Goal: Transaction & Acquisition: Purchase product/service

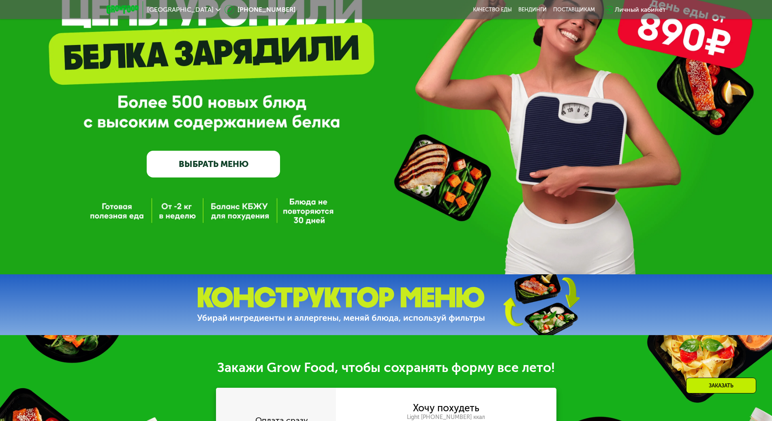
scroll to position [81, 0]
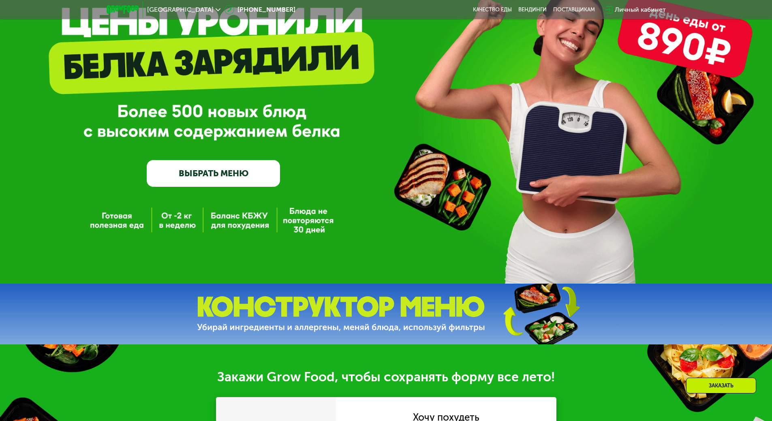
click at [258, 178] on link "ВЫБРАТЬ МЕНЮ" at bounding box center [213, 173] width 133 height 27
click at [253, 177] on link "ВЫБРАТЬ МЕНЮ" at bounding box center [213, 173] width 133 height 27
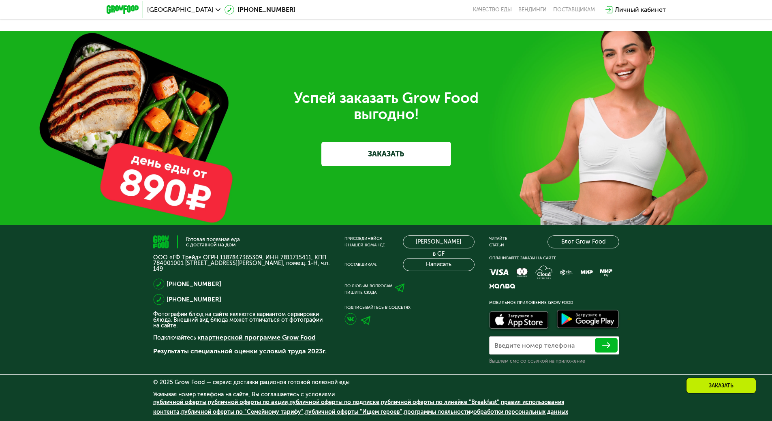
scroll to position [2030, 0]
click at [386, 152] on link "ЗАКАЗАТЬ" at bounding box center [386, 154] width 130 height 24
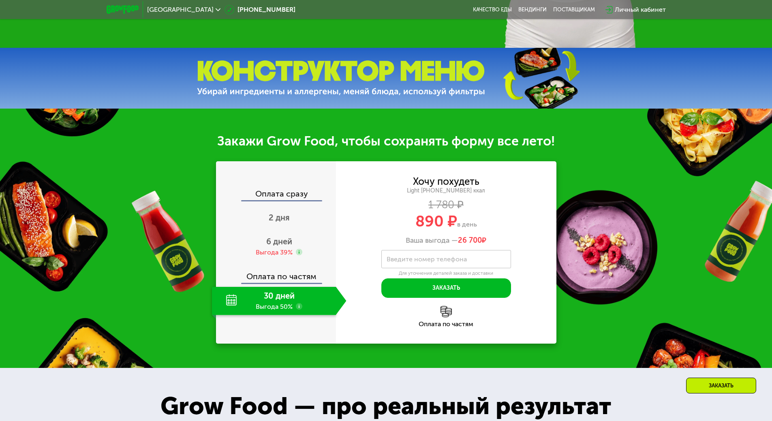
scroll to position [247, 0]
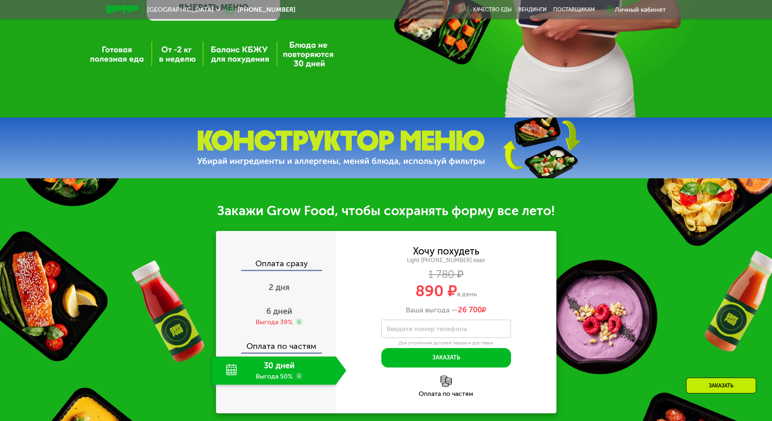
click at [465, 141] on img at bounding box center [341, 148] width 288 height 36
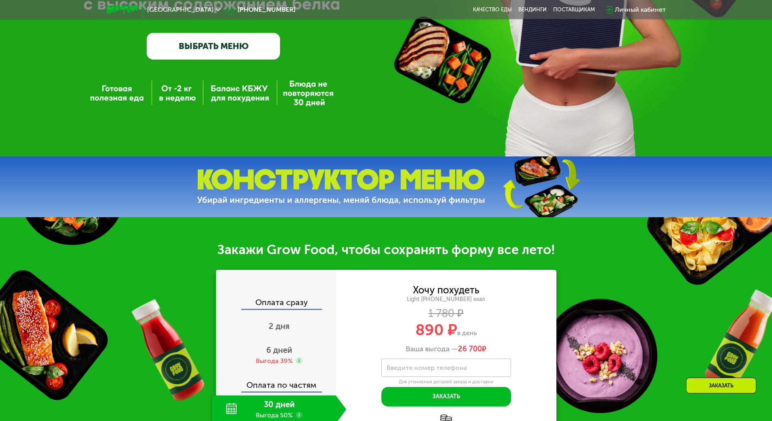
scroll to position [85, 0]
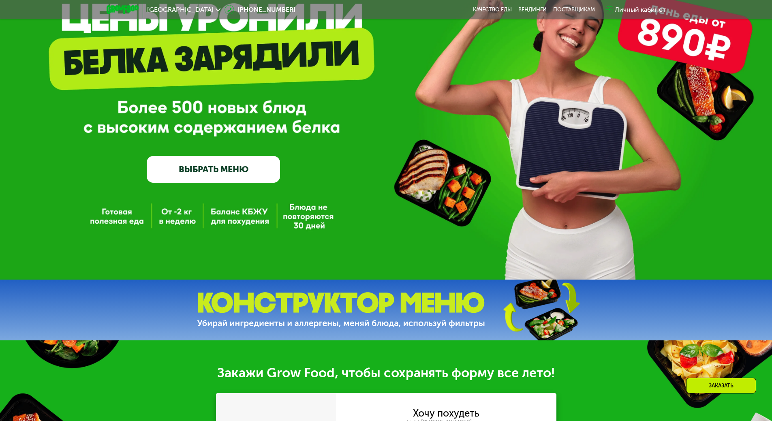
click at [230, 166] on link "ВЫБРАТЬ МЕНЮ" at bounding box center [213, 169] width 133 height 27
click at [231, 165] on link "ВЫБРАТЬ МЕНЮ" at bounding box center [213, 169] width 133 height 27
click at [245, 171] on link "ВЫБРАТЬ МЕНЮ" at bounding box center [213, 169] width 133 height 27
click at [247, 170] on link "ВЫБРАТЬ МЕНЮ" at bounding box center [213, 169] width 133 height 27
click at [249, 171] on link "ВЫБРАТЬ МЕНЮ" at bounding box center [213, 169] width 133 height 27
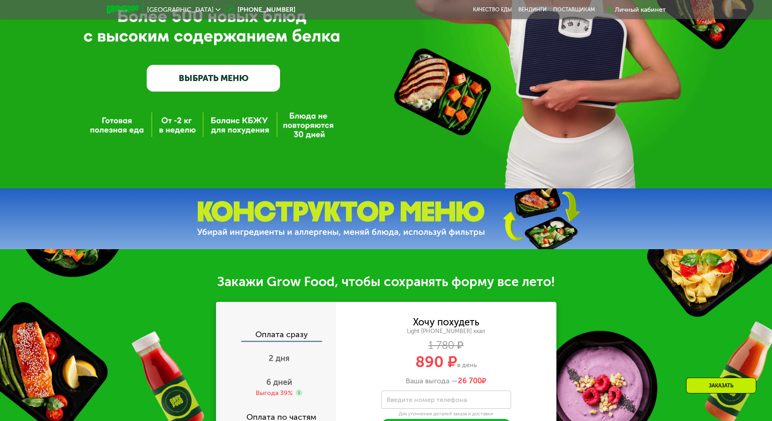
scroll to position [288, 0]
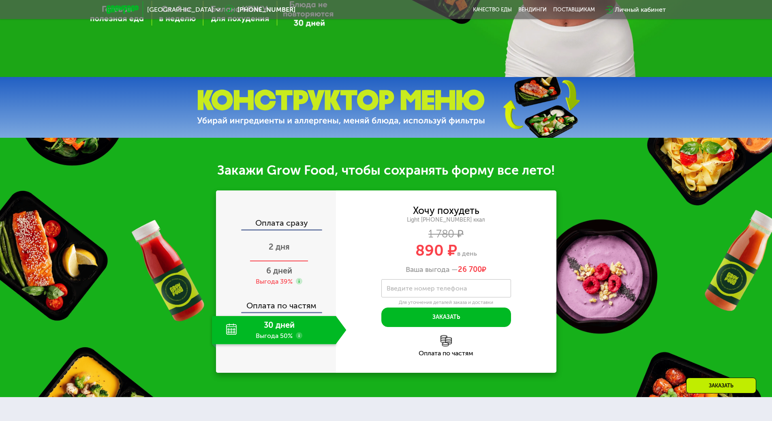
click at [282, 250] on span "2 дня" at bounding box center [279, 247] width 21 height 10
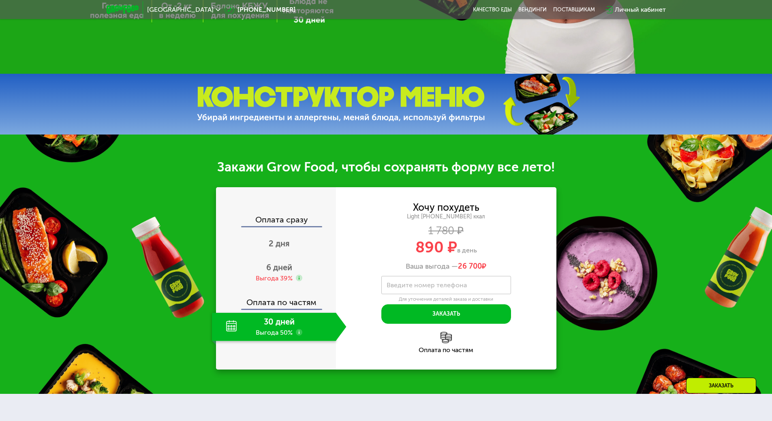
scroll to position [365, 0]
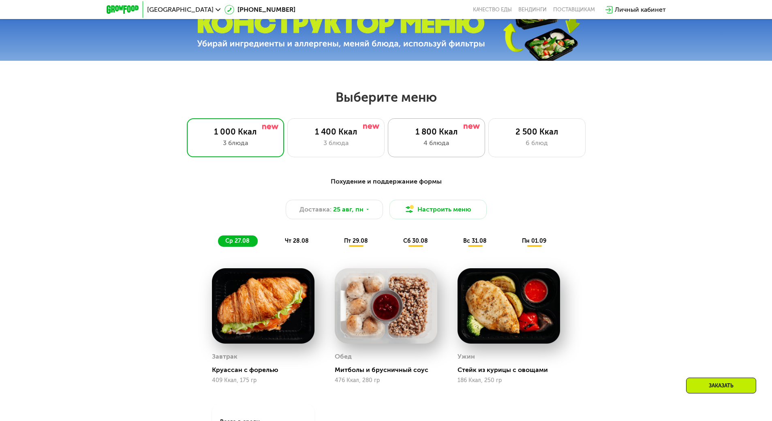
click at [459, 143] on div "4 блюда" at bounding box center [436, 143] width 80 height 10
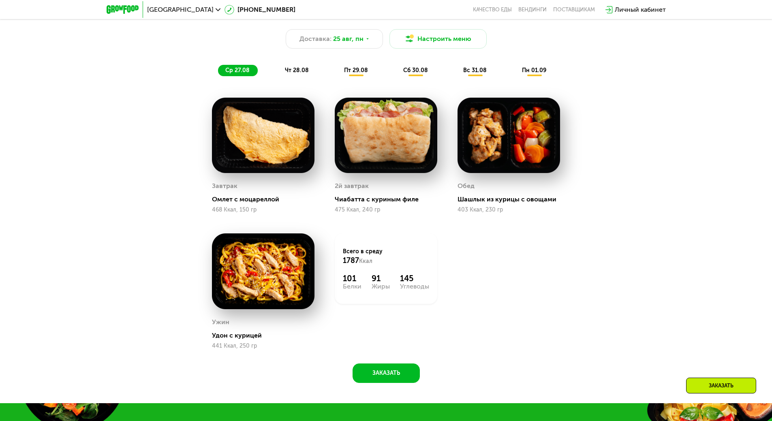
scroll to position [446, 0]
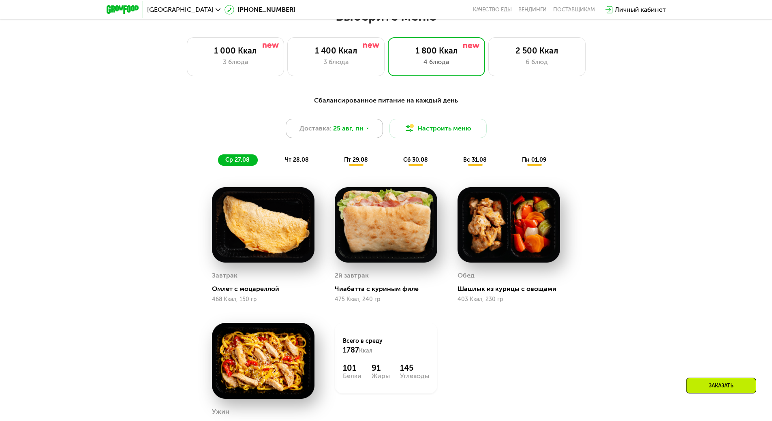
click at [370, 131] on div "Доставка: 25 авг, пн" at bounding box center [334, 128] width 97 height 19
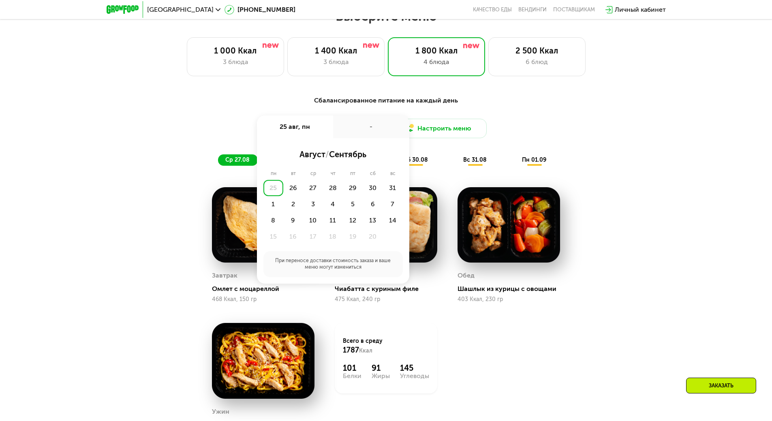
click at [591, 117] on div "Сбалансированное питание на каждый день Доставка: 25 авг, пн 25 авг, пн - авгус…" at bounding box center [386, 131] width 480 height 70
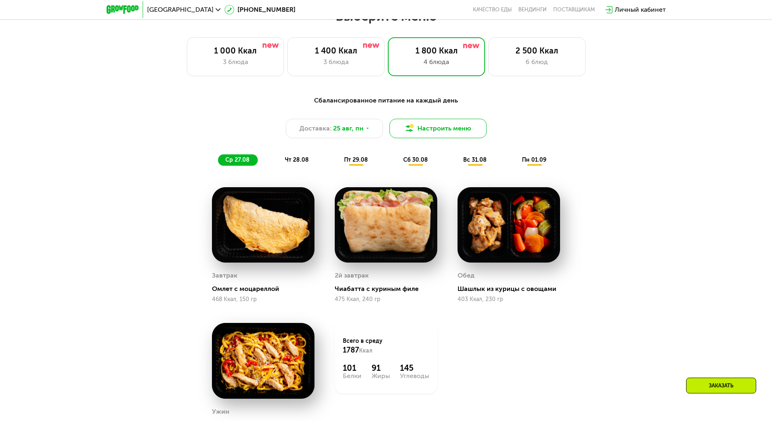
click at [450, 130] on button "Настроить меню" at bounding box center [437, 128] width 97 height 19
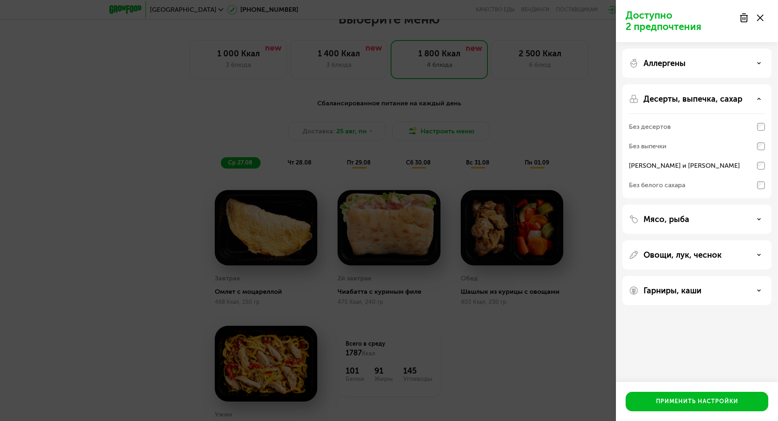
click at [572, 125] on div "Доступно 2 предпочтения Аллергены Десерты, выпечка, сахар Без десертов Без выпе…" at bounding box center [389, 210] width 778 height 421
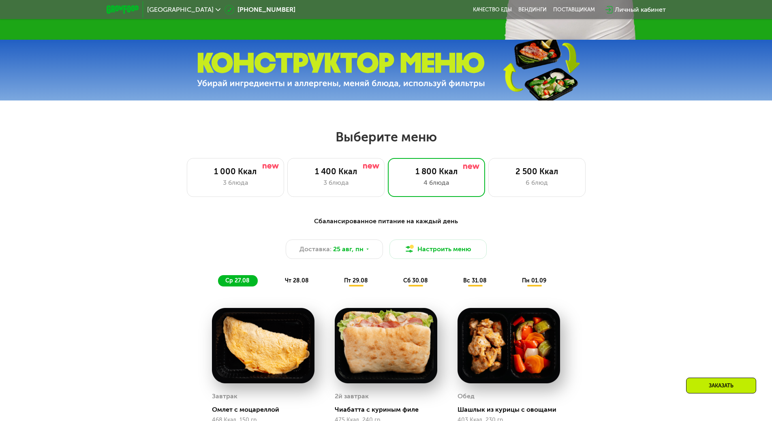
scroll to position [365, 0]
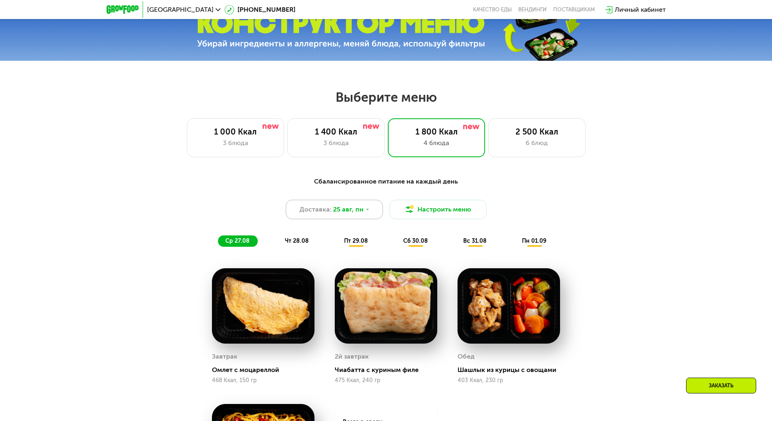
click at [376, 214] on div "Доставка: 25 авг, пн" at bounding box center [334, 209] width 97 height 19
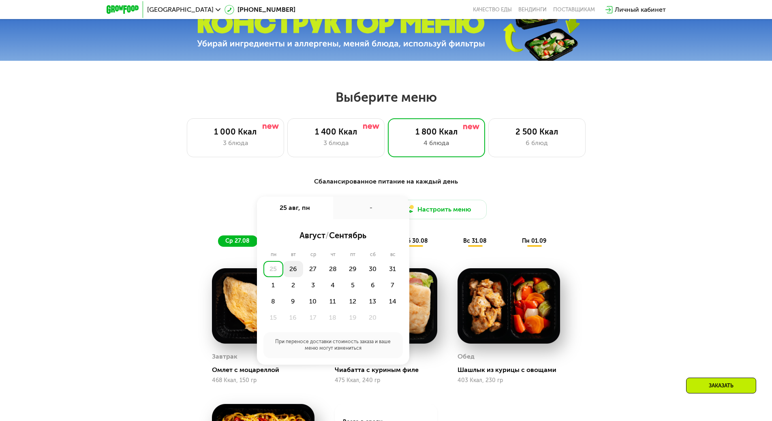
click at [303, 276] on div "26" at bounding box center [313, 269] width 20 height 16
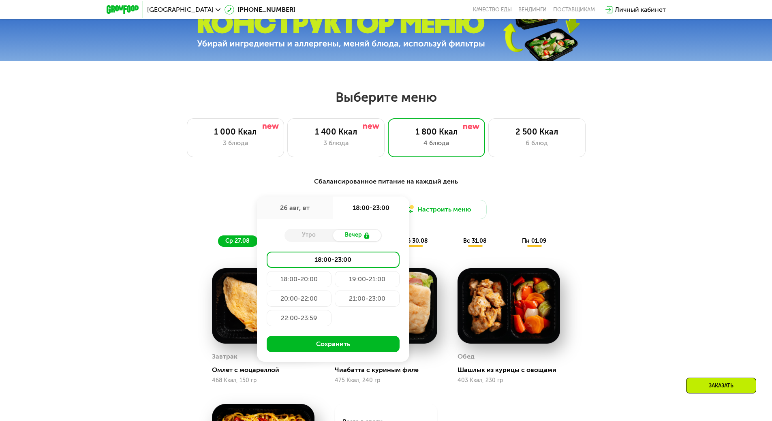
click at [564, 176] on div "Сбалансированное питание на каждый день Доставка: 26 авг, вт 26 авг, вт 18:00-2…" at bounding box center [385, 212] width 489 height 80
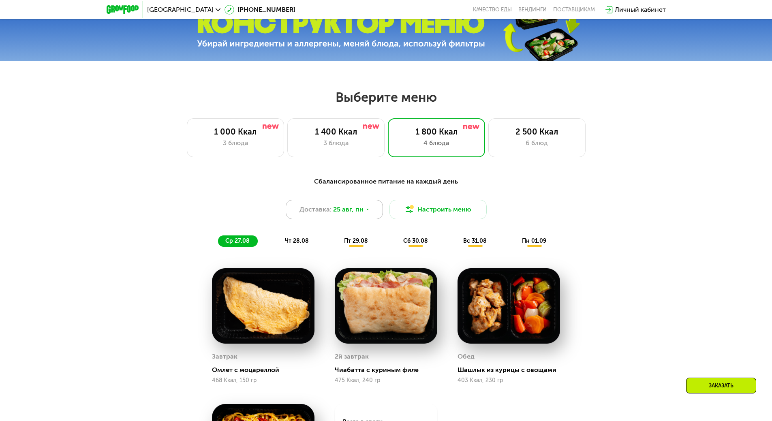
click at [320, 211] on span "Доставка:" at bounding box center [315, 210] width 32 height 10
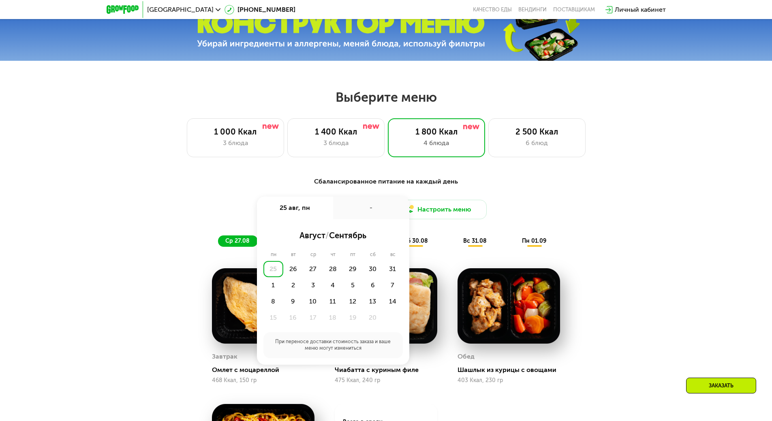
click at [273, 273] on div "25" at bounding box center [273, 269] width 20 height 16
click at [269, 276] on div "25" at bounding box center [273, 269] width 20 height 16
click at [235, 214] on div "Доставка: 25 авг, пн 25 авг, пн - август / сентябрь пн вт ср чт пт сб вс 25 26 …" at bounding box center [386, 209] width 480 height 19
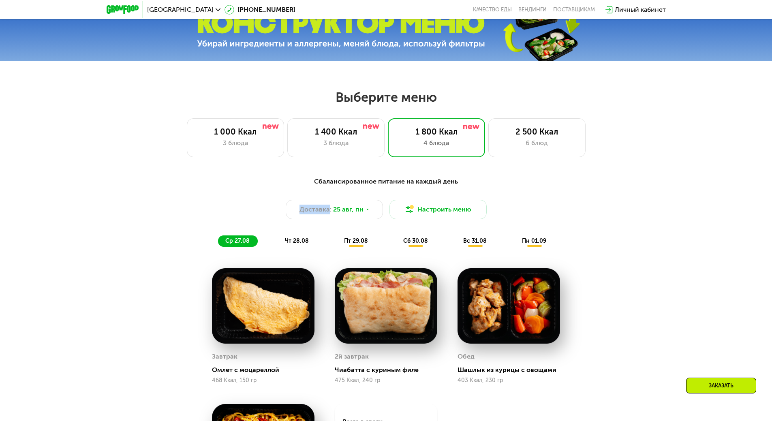
click at [235, 214] on div "Доставка: 25 авг, пн Настроить меню" at bounding box center [386, 209] width 480 height 19
click at [564, 208] on div "Доставка: 25 авг, пн Настроить меню" at bounding box center [386, 209] width 480 height 19
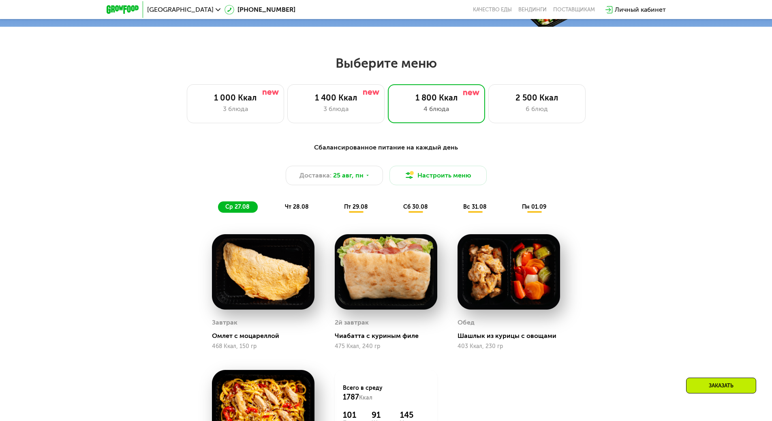
scroll to position [324, 0]
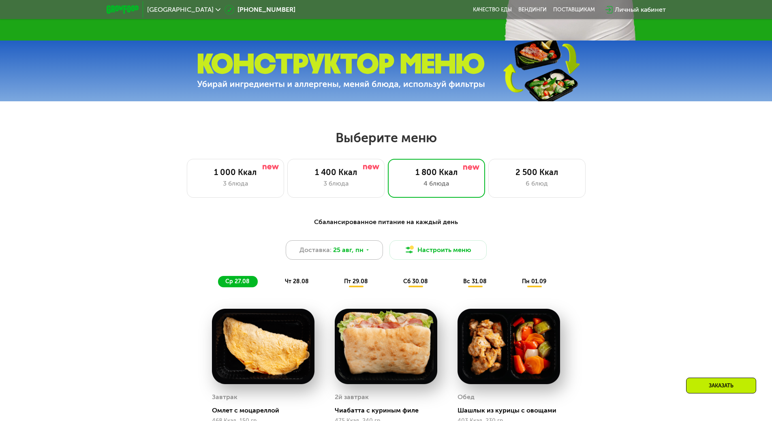
click at [371, 255] on div "Доставка: 25 авг, пн" at bounding box center [334, 249] width 97 height 19
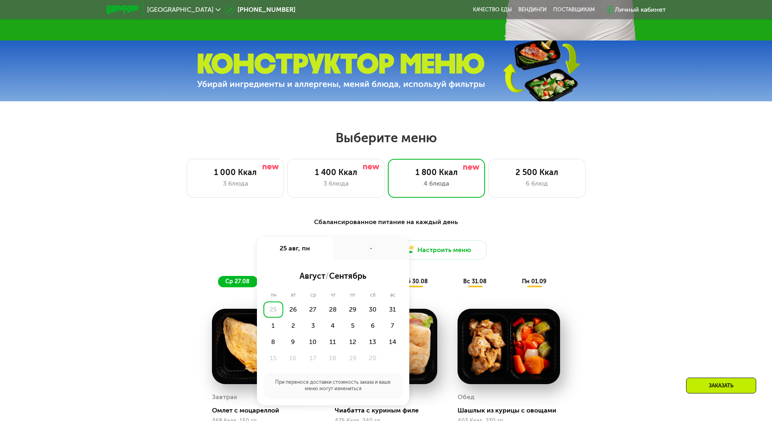
click at [650, 243] on div "Сбалансированное питание на каждый день Доставка: 25 авг, пн 25 авг, пн - авгус…" at bounding box center [386, 410] width 772 height 408
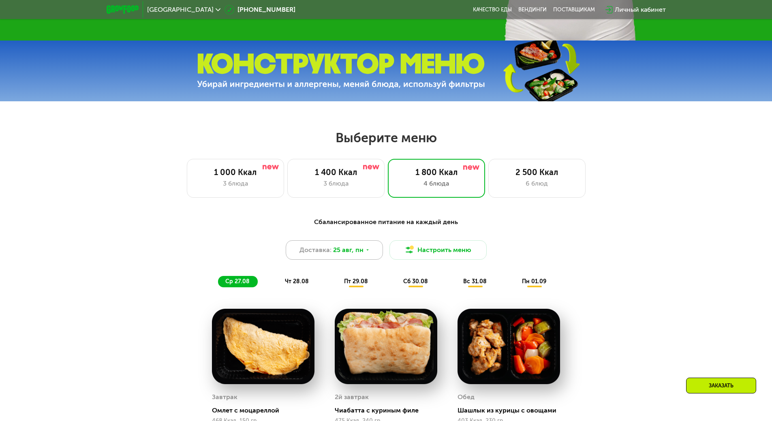
click at [363, 257] on div "Доставка: 25 авг, пн" at bounding box center [334, 249] width 97 height 19
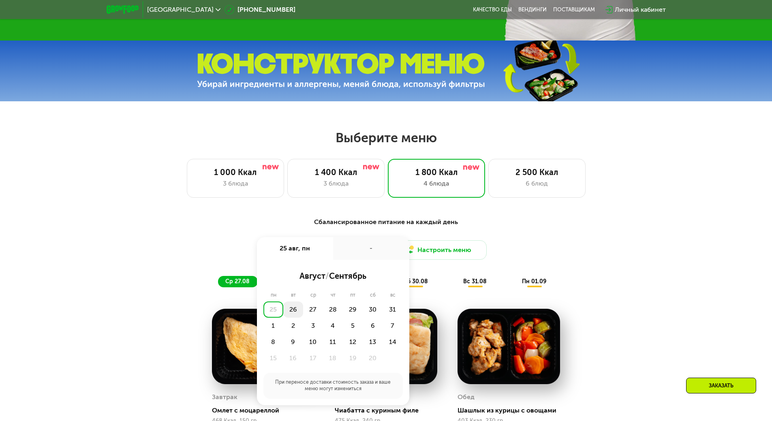
click at [303, 312] on div "26" at bounding box center [313, 309] width 20 height 16
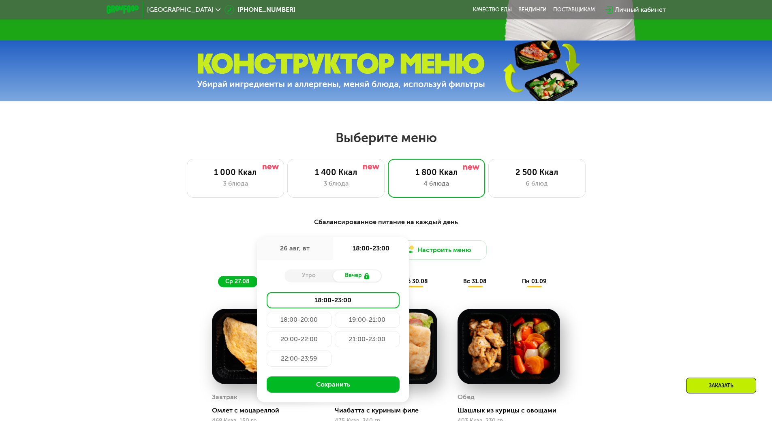
click at [313, 280] on div "Утро" at bounding box center [308, 275] width 49 height 11
click at [346, 279] on div "Вечер" at bounding box center [357, 275] width 49 height 11
click at [311, 279] on div "Утро" at bounding box center [308, 275] width 49 height 11
click at [298, 227] on div "Сбалансированное питание на каждый день" at bounding box center [386, 222] width 480 height 10
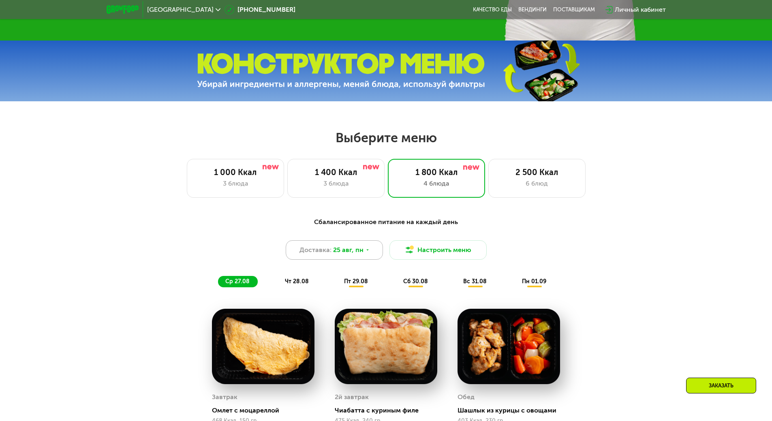
click at [303, 255] on span "Доставка:" at bounding box center [315, 250] width 32 height 10
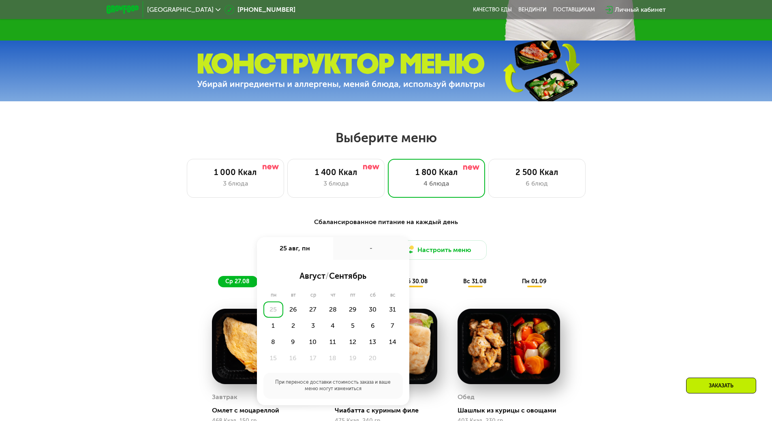
click at [303, 255] on div "25 авг, пн" at bounding box center [295, 248] width 76 height 23
click at [276, 316] on div "25" at bounding box center [273, 309] width 20 height 16
click at [247, 248] on div "Доставка: 25 авг, пн 25 авг, пн - август / сентябрь пн вт ср чт пт сб вс 25 26 …" at bounding box center [386, 249] width 480 height 19
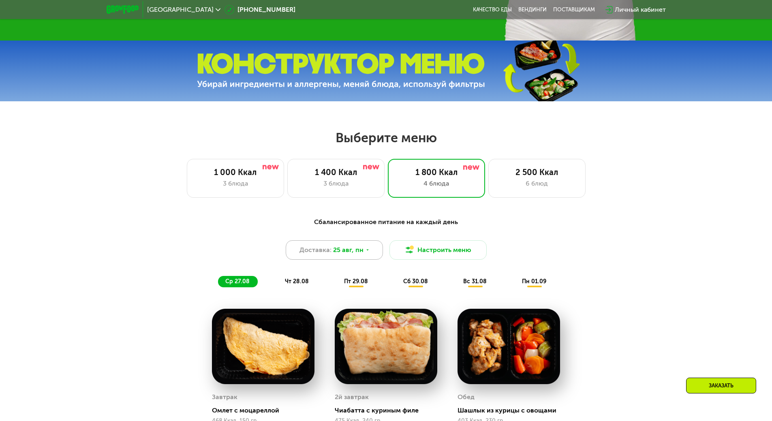
click at [355, 255] on span "25 авг, пн" at bounding box center [348, 250] width 30 height 10
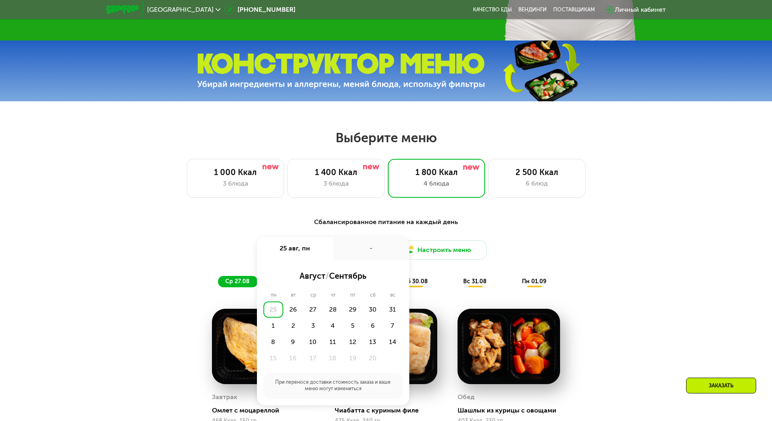
click at [259, 230] on div "Сбалансированное питание на каждый день Доставка: 25 авг, пн 25 авг, пн - авгус…" at bounding box center [386, 252] width 480 height 70
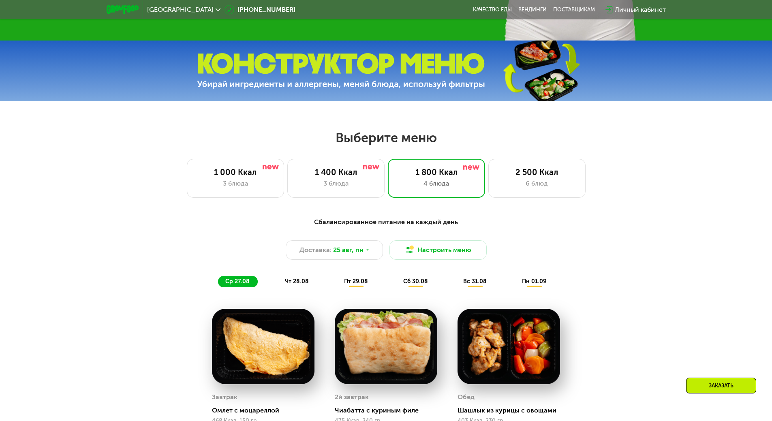
click at [358, 223] on div "Сбалансированное питание на каждый день" at bounding box center [386, 222] width 480 height 10
click at [370, 252] on div "Доставка: 25 авг, пн" at bounding box center [334, 249] width 97 height 19
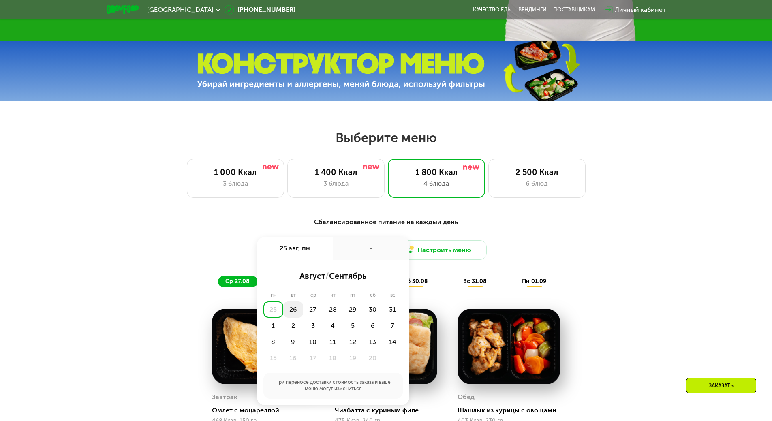
click at [303, 313] on div "26" at bounding box center [313, 309] width 20 height 16
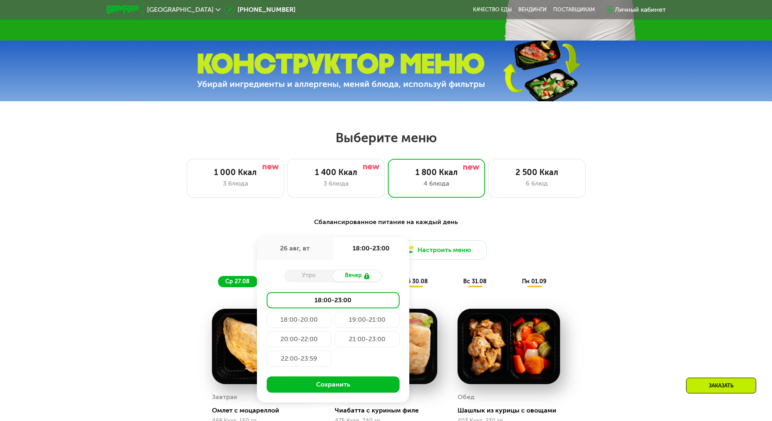
click at [331, 350] on div "21:00-23:00" at bounding box center [299, 358] width 65 height 16
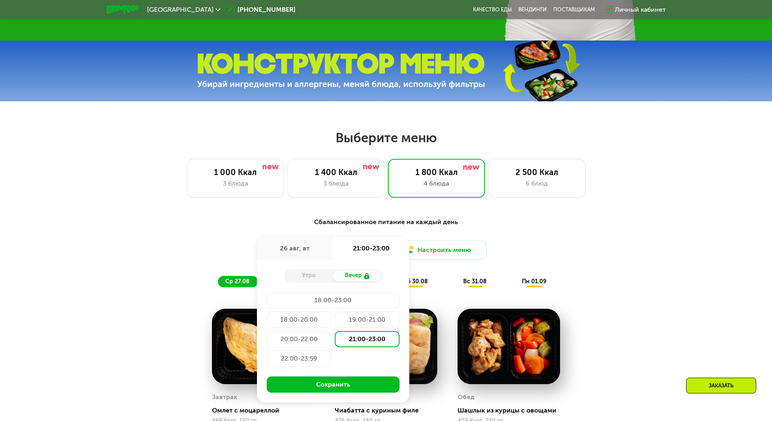
click at [335, 344] on div "20:00-22:00" at bounding box center [367, 339] width 65 height 16
click at [331, 350] on div "21:00-23:00" at bounding box center [299, 358] width 65 height 16
click at [341, 388] on button "Сохранить" at bounding box center [333, 384] width 133 height 16
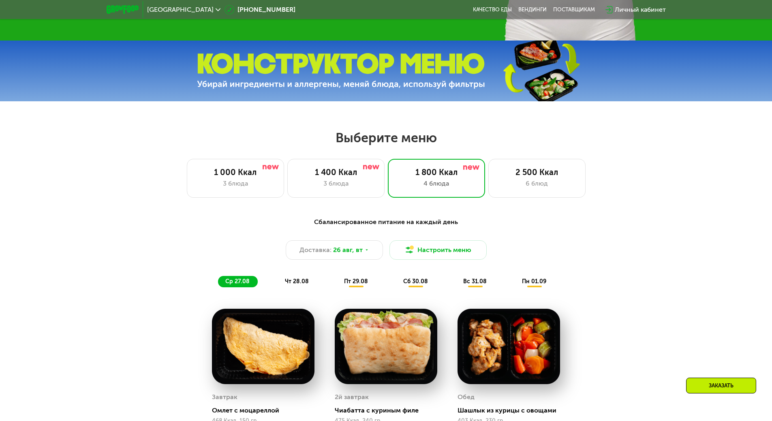
click at [667, 245] on div "Сбалансированное питание на каждый день Доставка: 26 авг, вт Настроить меню ср …" at bounding box center [386, 410] width 772 height 408
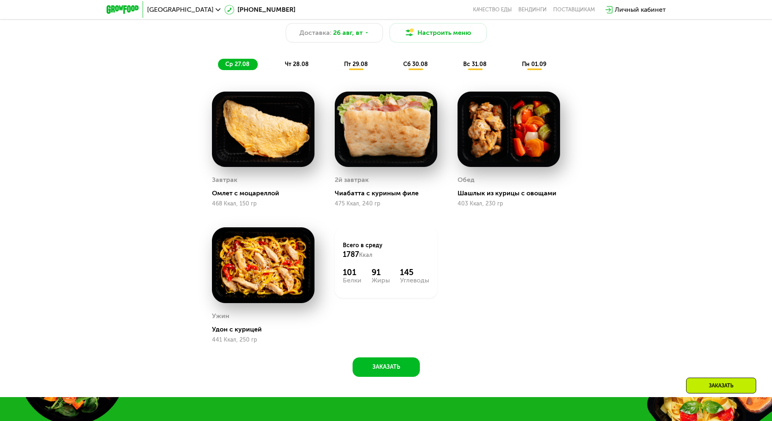
scroll to position [648, 0]
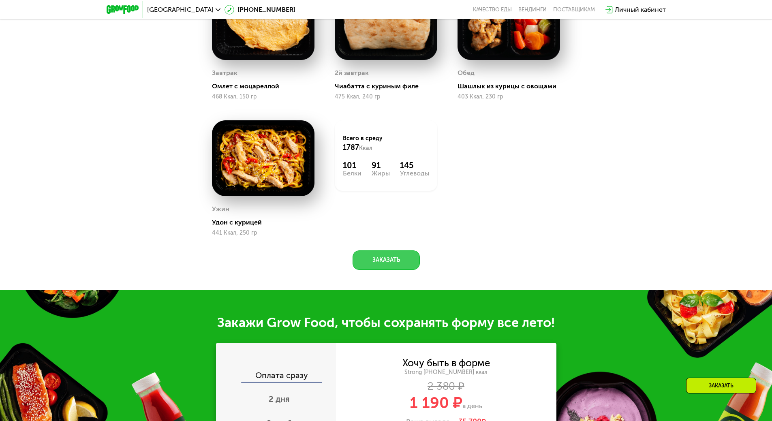
click at [374, 259] on button "Заказать" at bounding box center [385, 259] width 67 height 19
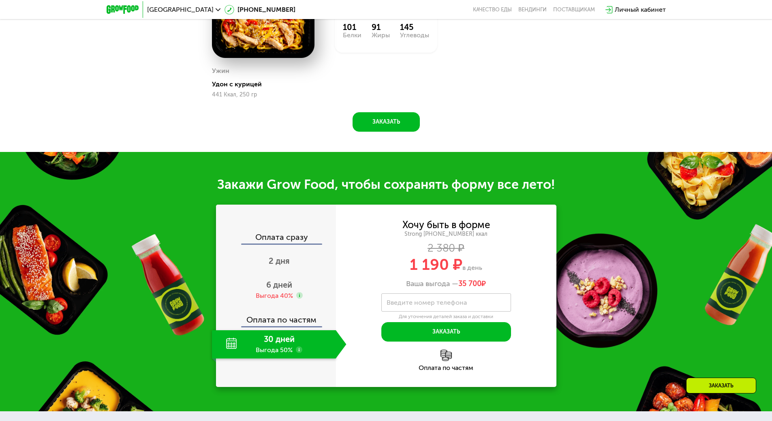
scroll to position [941, 0]
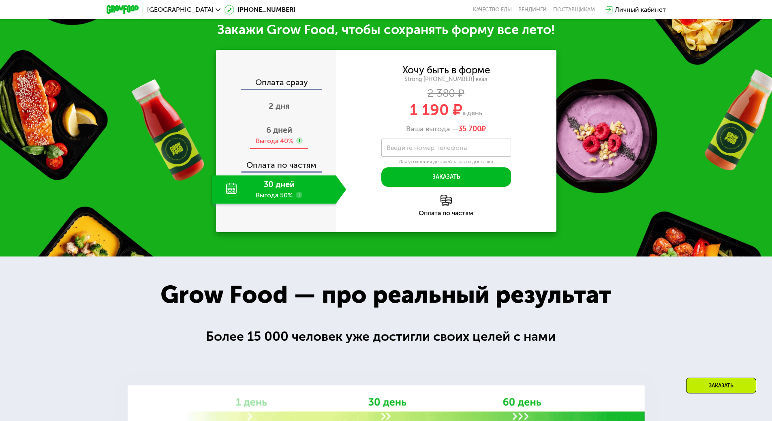
click at [292, 133] on span "6 дней" at bounding box center [279, 130] width 26 height 10
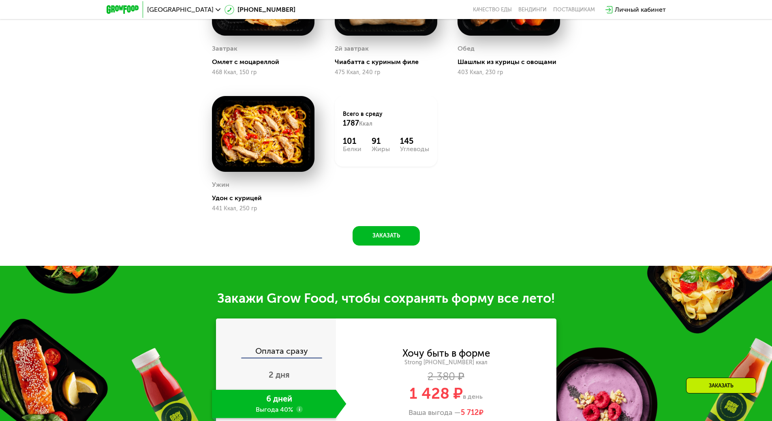
scroll to position [779, 0]
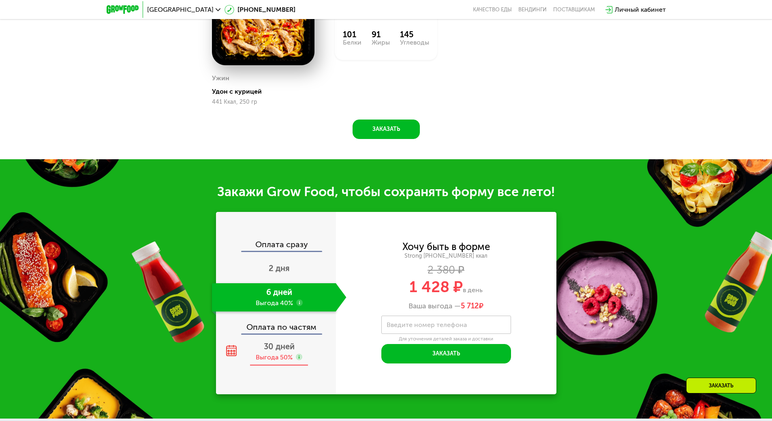
click at [287, 345] on span "30 дней" at bounding box center [279, 347] width 31 height 10
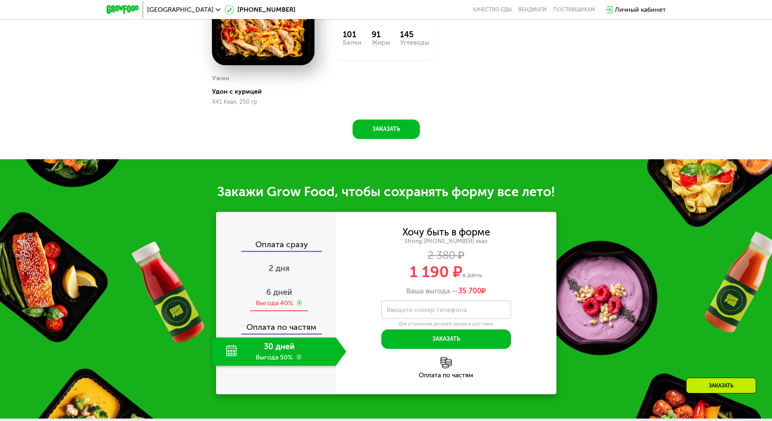
click at [291, 296] on span "6 дней" at bounding box center [279, 292] width 26 height 10
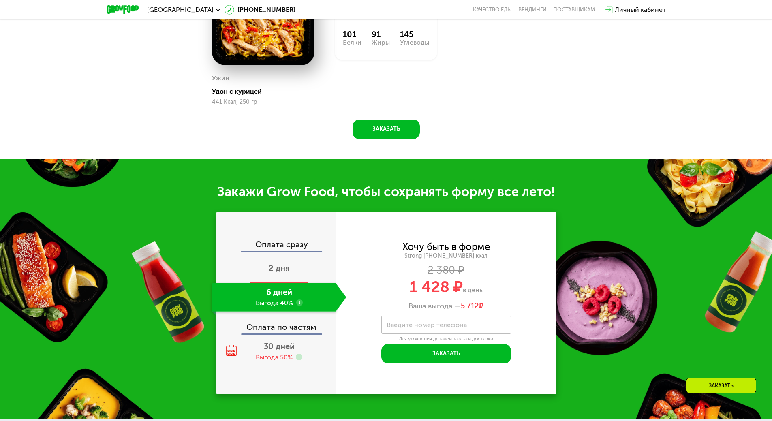
click at [295, 272] on div "2 дня" at bounding box center [279, 269] width 135 height 28
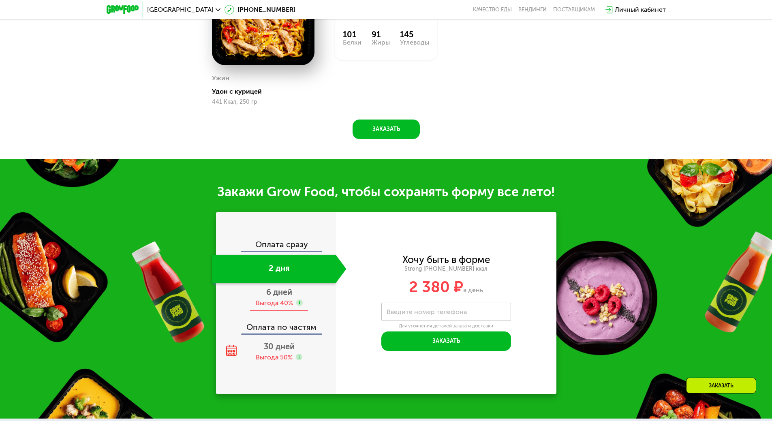
click at [278, 297] on span "6 дней" at bounding box center [279, 292] width 26 height 10
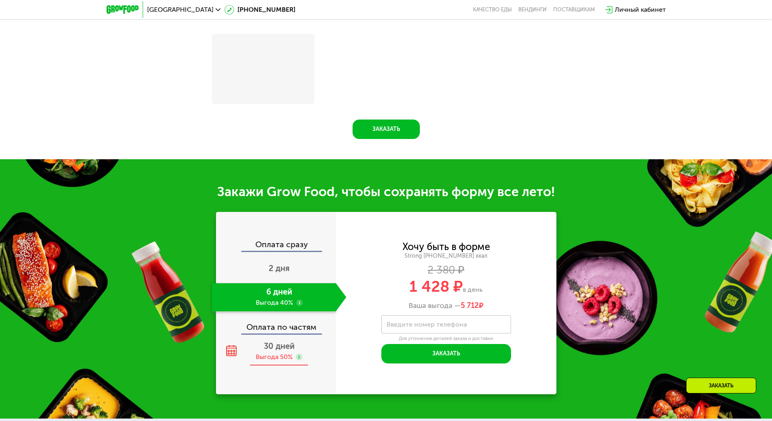
click at [269, 351] on span "30 дней" at bounding box center [279, 346] width 31 height 10
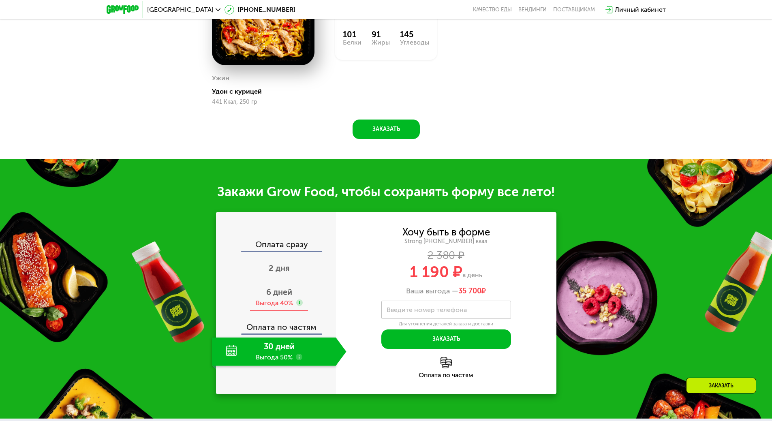
click at [284, 302] on div "Выгода 40%" at bounding box center [274, 303] width 37 height 9
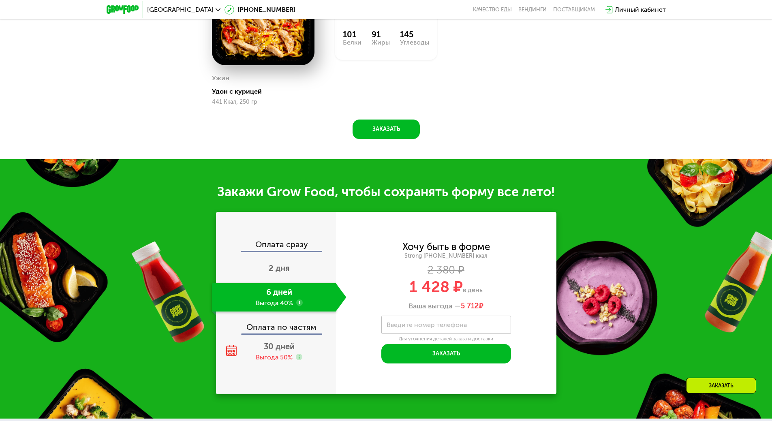
click at [446, 327] on label "Введите номер телефона" at bounding box center [427, 325] width 80 height 4
click at [446, 329] on input "Введите номер телефона" at bounding box center [446, 325] width 130 height 18
type input "**********"
click at [508, 272] on div "2 380 ₽" at bounding box center [446, 270] width 220 height 9
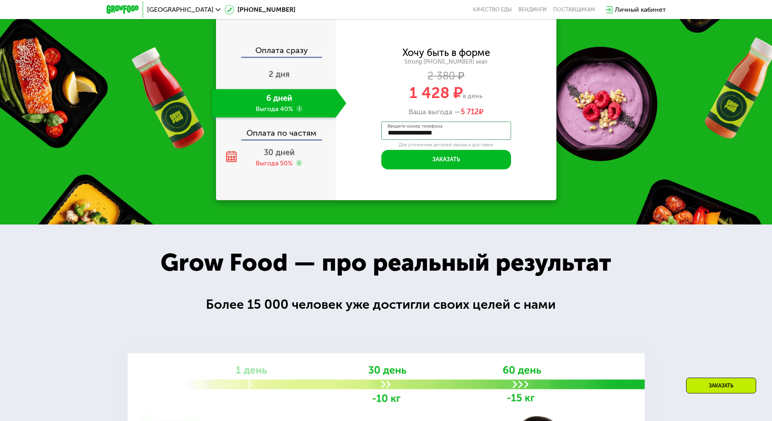
scroll to position [941, 0]
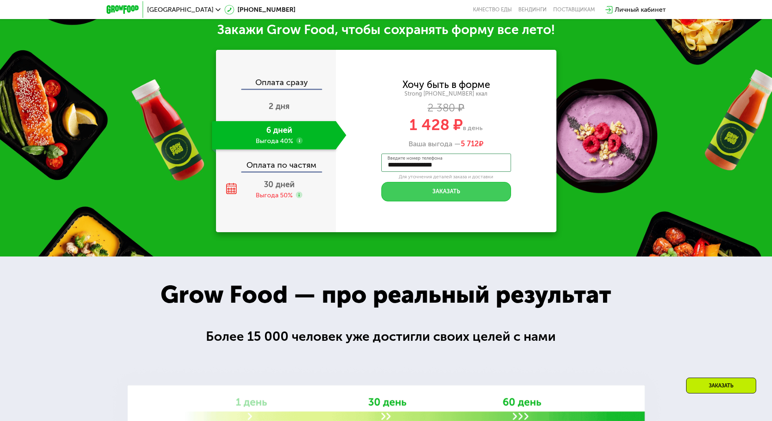
click at [456, 194] on button "Заказать" at bounding box center [446, 191] width 130 height 19
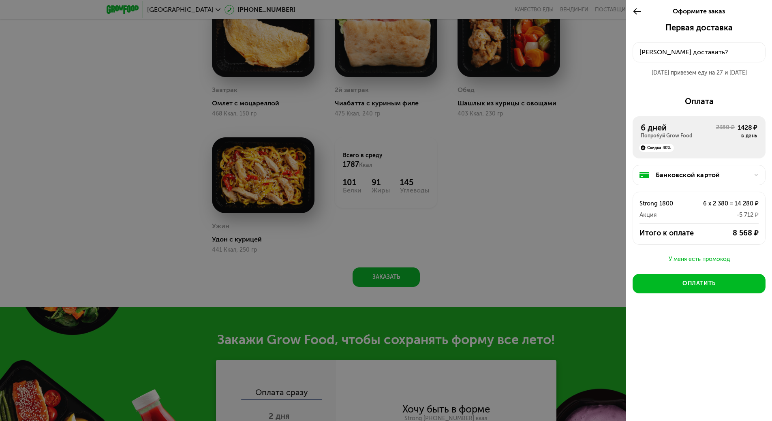
scroll to position [536, 0]
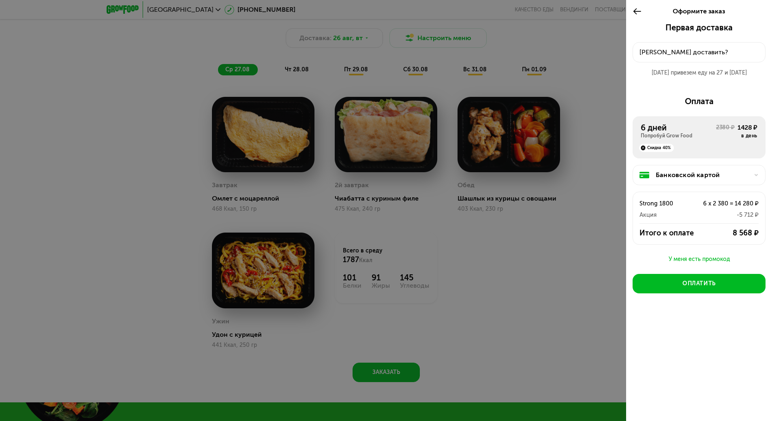
click at [757, 175] on use at bounding box center [755, 175] width 3 height 2
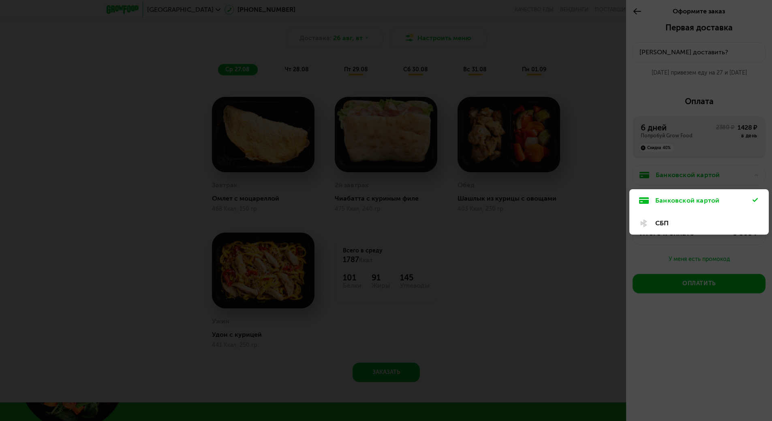
click at [713, 341] on div at bounding box center [386, 210] width 772 height 421
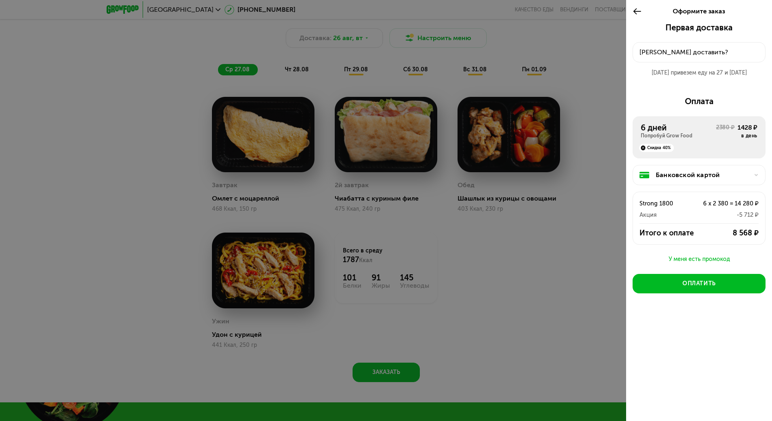
click at [705, 51] on div "Куда доставить?" at bounding box center [698, 52] width 119 height 10
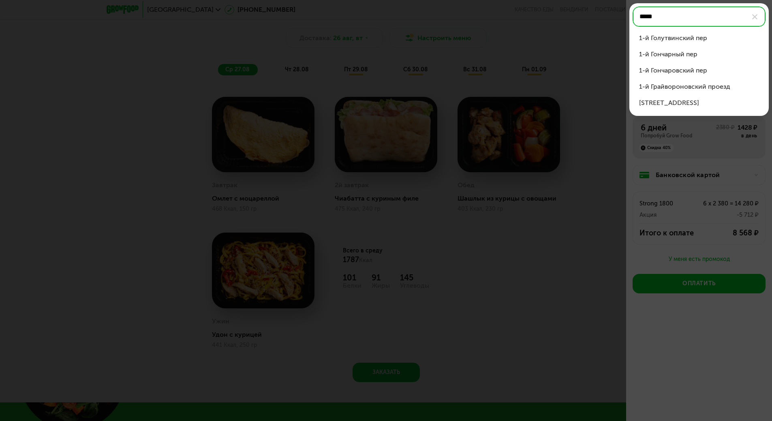
click at [701, 85] on div "1-й Грайвороновский проезд" at bounding box center [699, 87] width 120 height 10
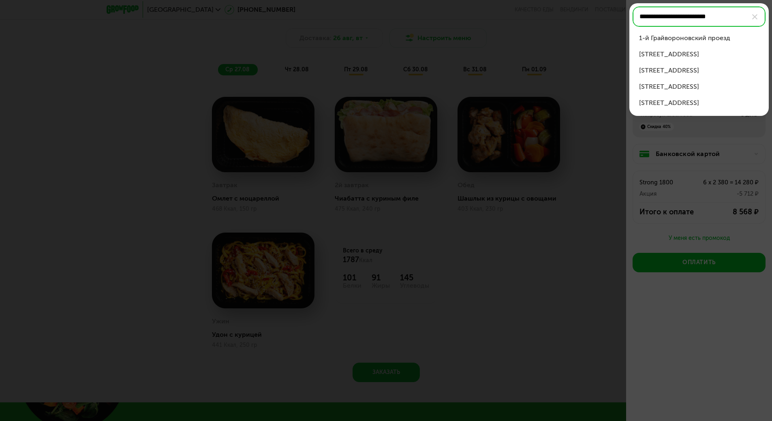
click at [705, 84] on div "1-й Грайвороновский проезд, д 3" at bounding box center [699, 87] width 120 height 10
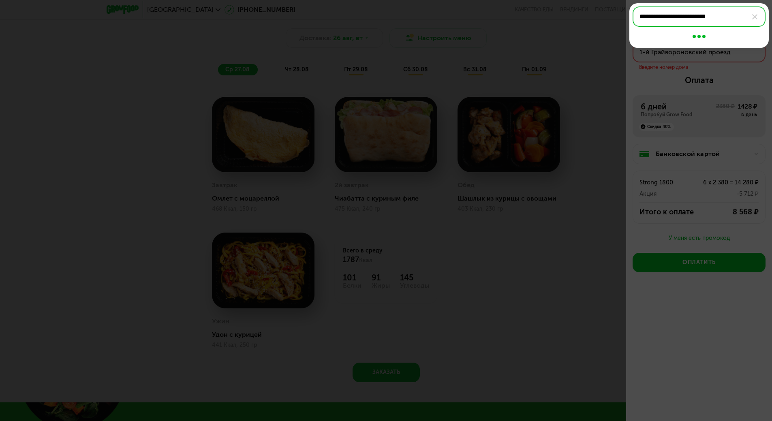
type input "**********"
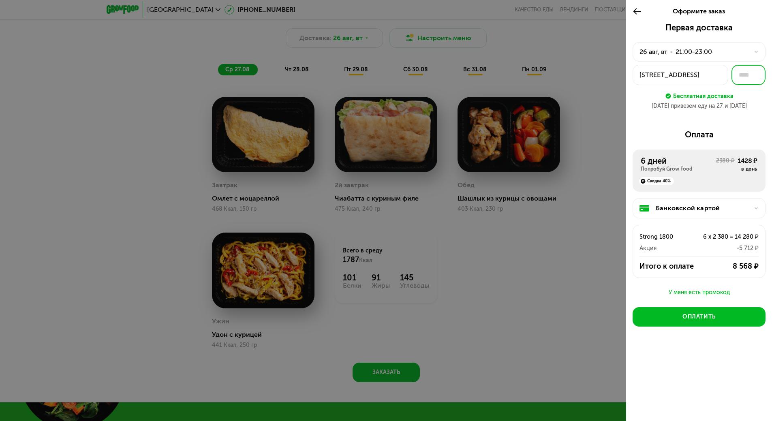
click at [749, 75] on input "text" at bounding box center [748, 75] width 34 height 20
type input "***"
click at [754, 90] on div "Бесплатная доставка" at bounding box center [698, 90] width 133 height 11
click at [756, 50] on icon at bounding box center [756, 51] width 5 height 5
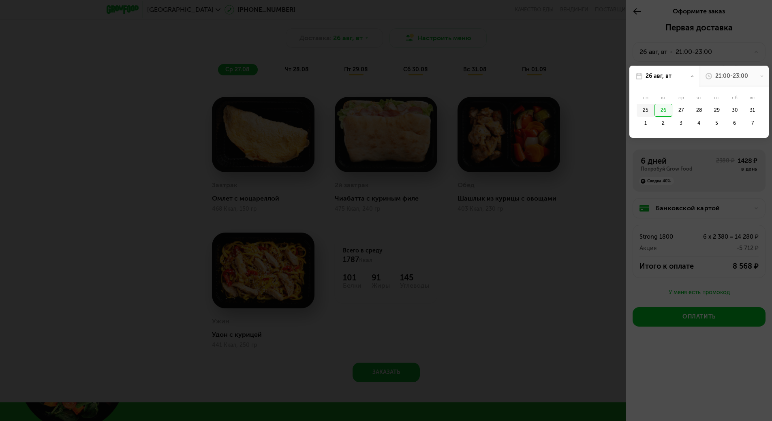
click at [654, 108] on div "25" at bounding box center [663, 110] width 18 height 13
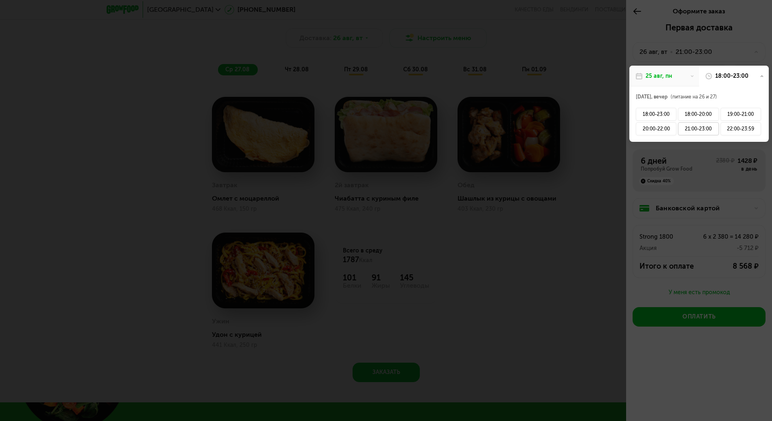
click at [689, 130] on div "21:00-23:00" at bounding box center [698, 128] width 41 height 13
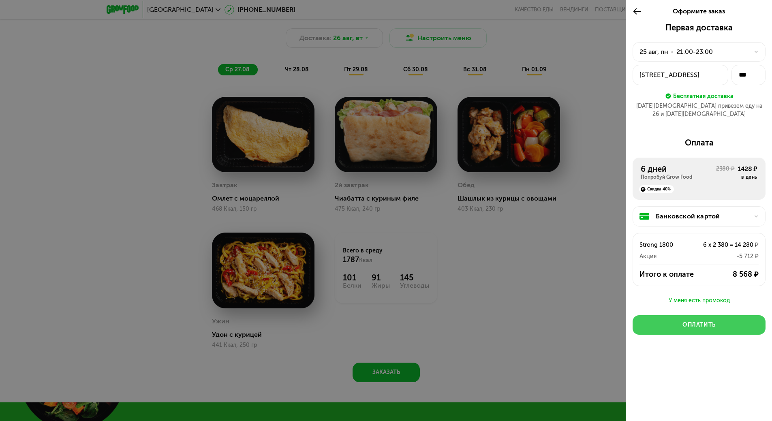
drag, startPoint x: 660, startPoint y: 314, endPoint x: 680, endPoint y: 317, distance: 20.5
click at [680, 317] on button "Оплатить" at bounding box center [698, 324] width 133 height 19
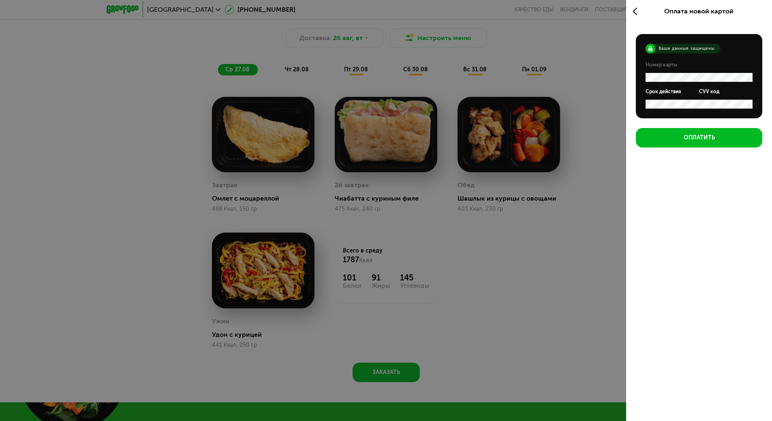
scroll to position [0, 0]
click at [693, 134] on div "Оплатить" at bounding box center [699, 138] width 31 height 8
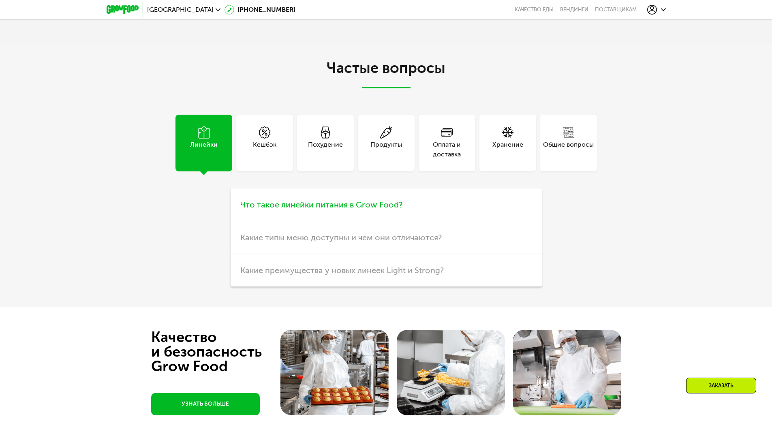
scroll to position [2107, 0]
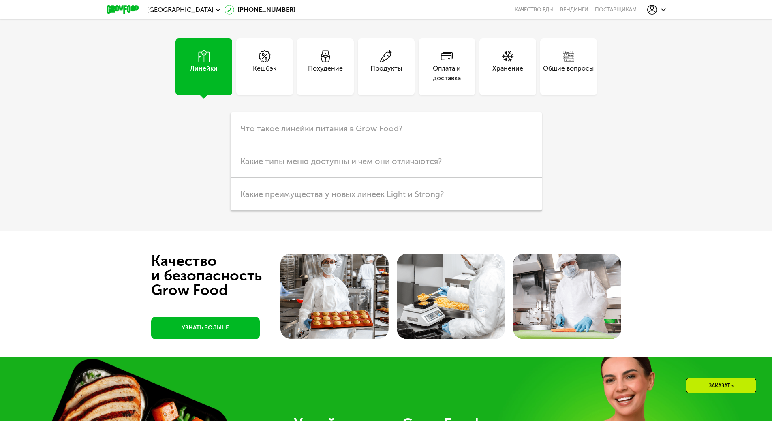
click at [562, 83] on div "Общие вопросы" at bounding box center [568, 73] width 51 height 19
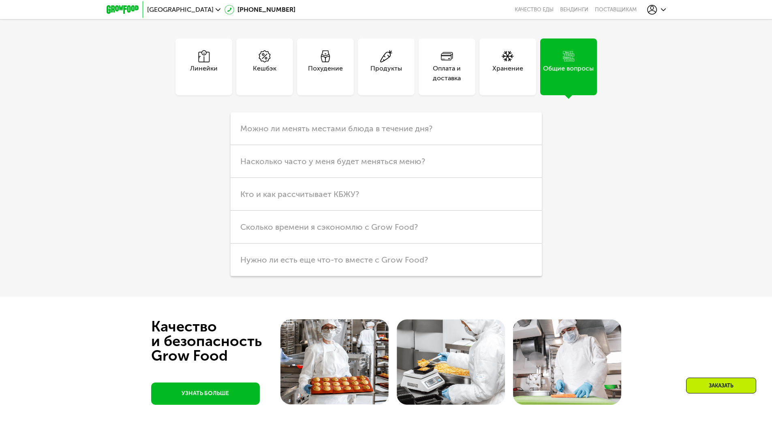
click at [257, 83] on div "Кешбэк" at bounding box center [264, 73] width 23 height 19
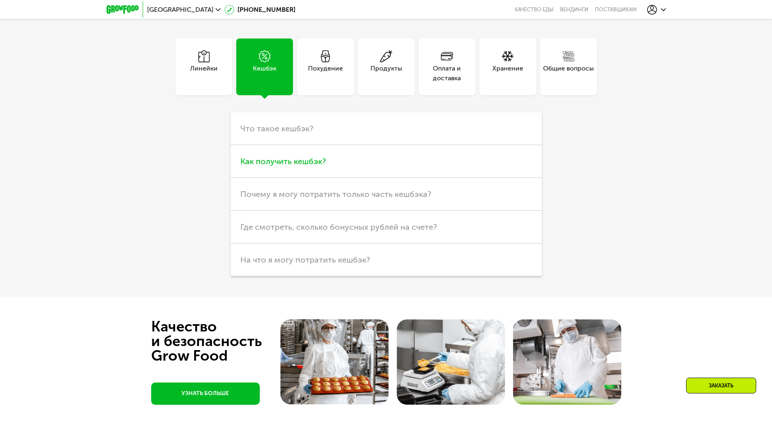
click at [347, 178] on h3 "Как получить кешбэк?" at bounding box center [386, 161] width 311 height 33
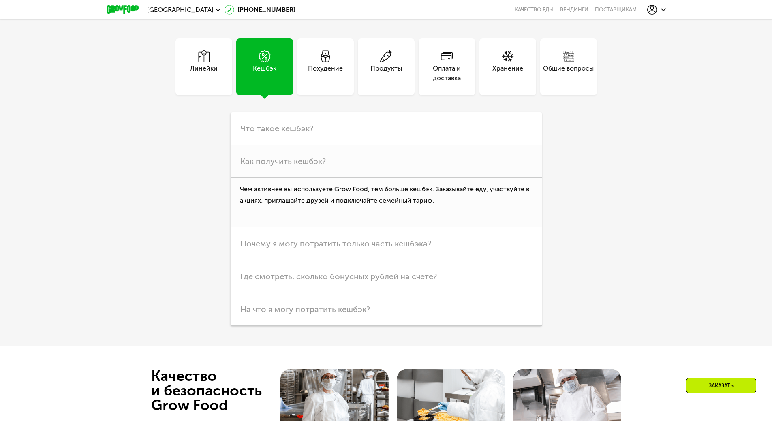
click at [460, 95] on div "Оплата и доставка" at bounding box center [447, 66] width 57 height 57
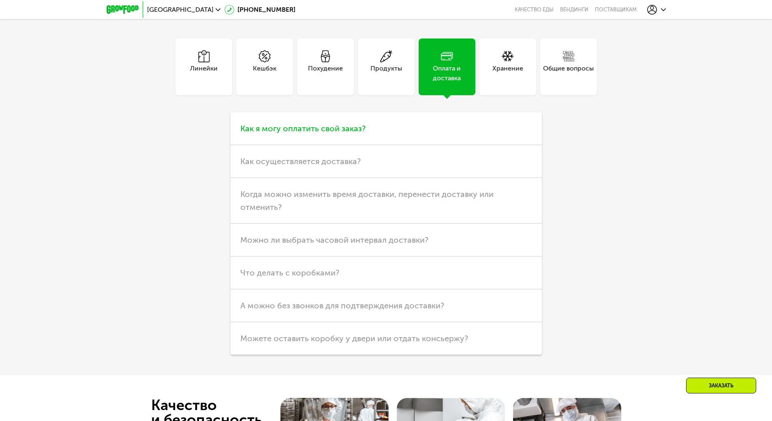
click at [338, 145] on h3 "Как я могу оплатить свой заказ?" at bounding box center [386, 128] width 311 height 33
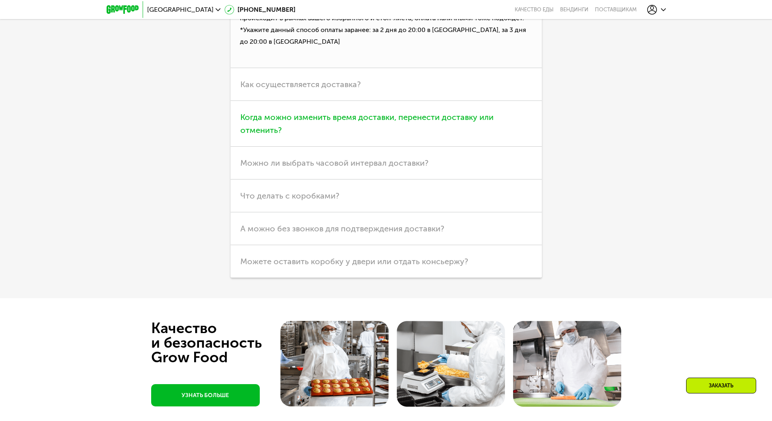
scroll to position [2269, 0]
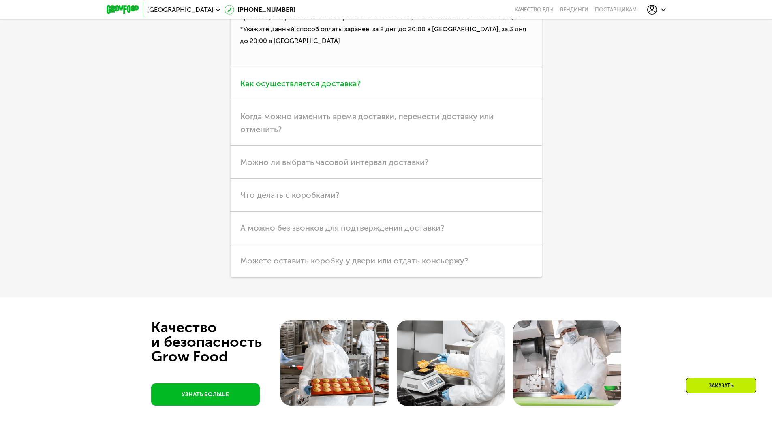
click at [411, 100] on h3 "Как осуществляется доставка?" at bounding box center [386, 83] width 311 height 33
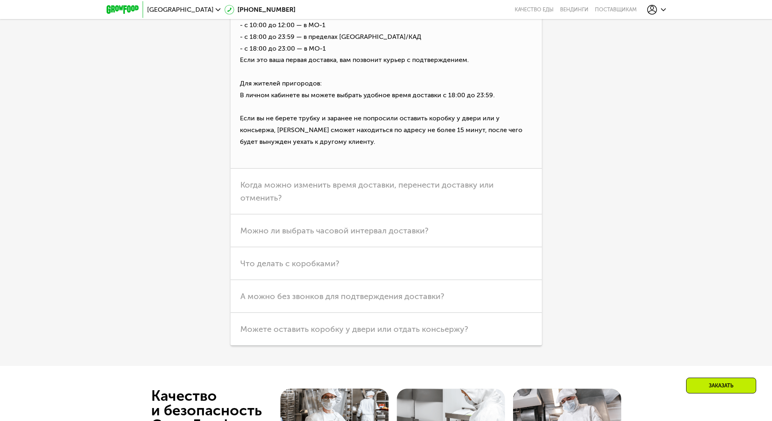
scroll to position [2390, 0]
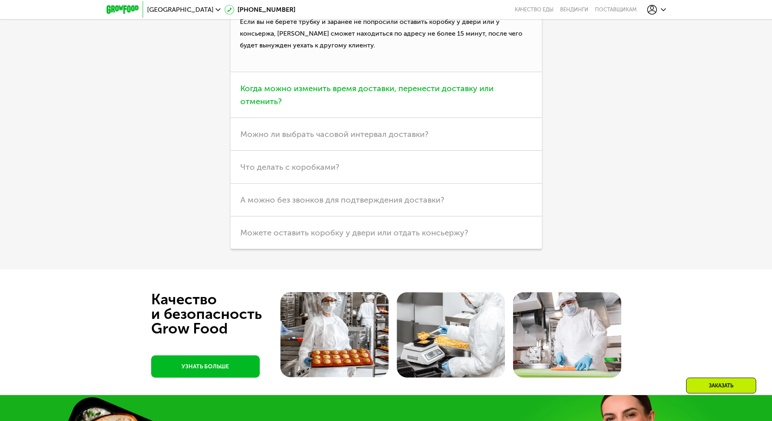
click at [433, 118] on h3 "Когда можно изменить время доставки, перенести доставку или отменить?" at bounding box center [386, 95] width 311 height 46
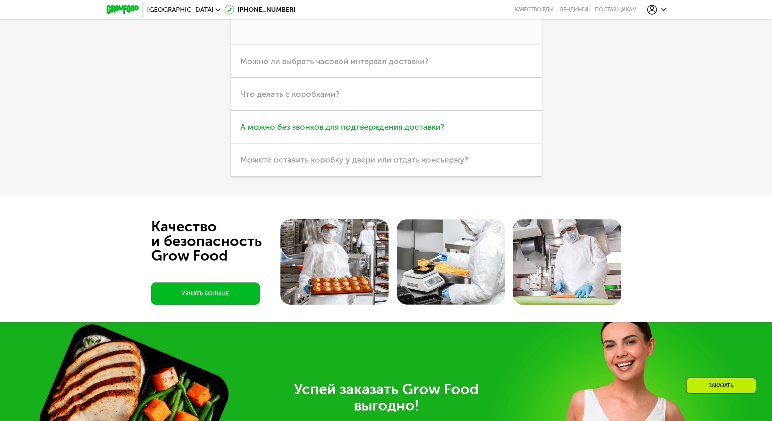
scroll to position [2269, 0]
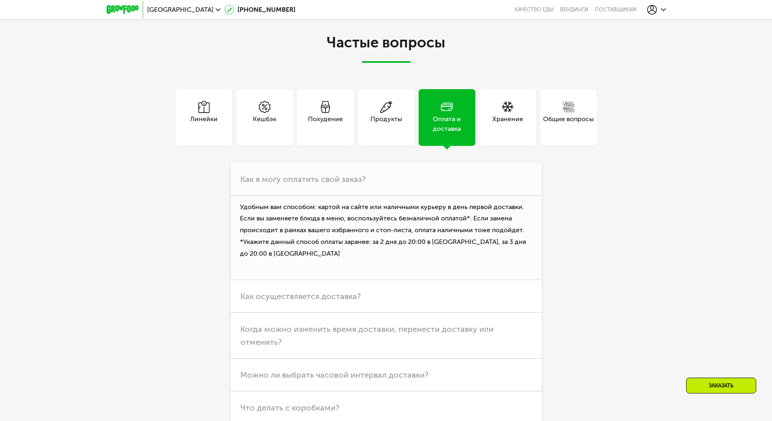
scroll to position [1985, 0]
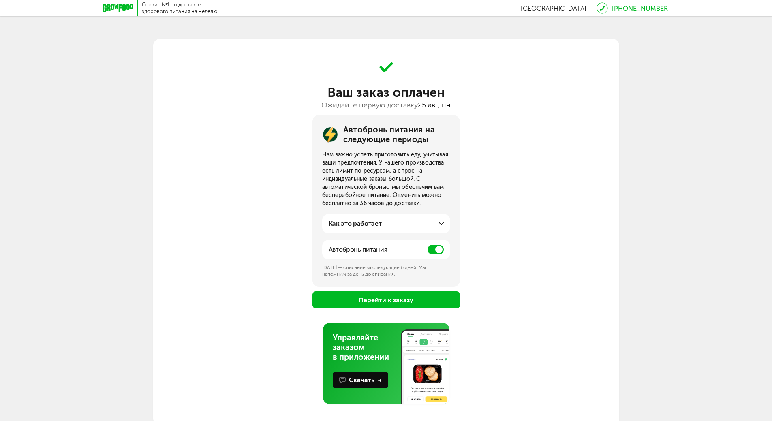
click at [428, 248] on span at bounding box center [435, 250] width 16 height 10
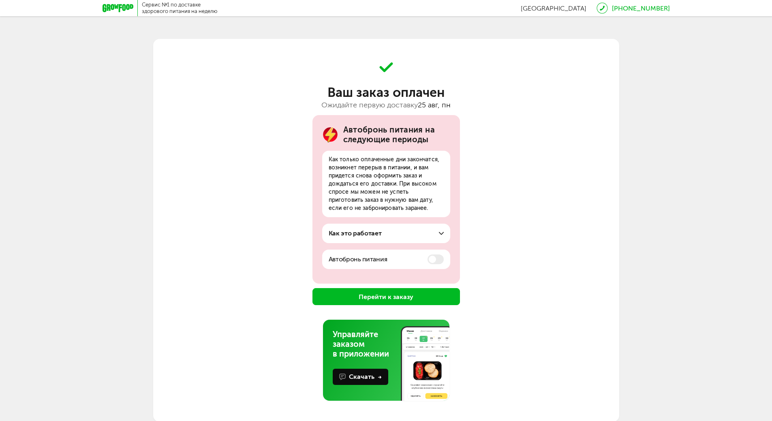
scroll to position [1, 0]
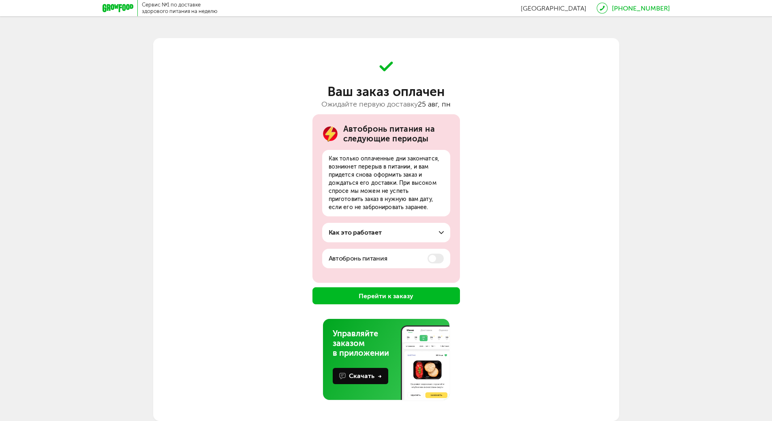
click at [352, 297] on button "Перейти к заказу" at bounding box center [385, 295] width 147 height 17
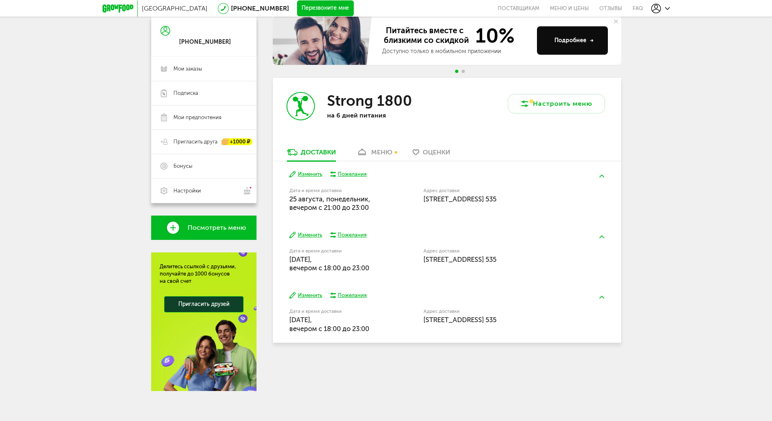
scroll to position [81, 0]
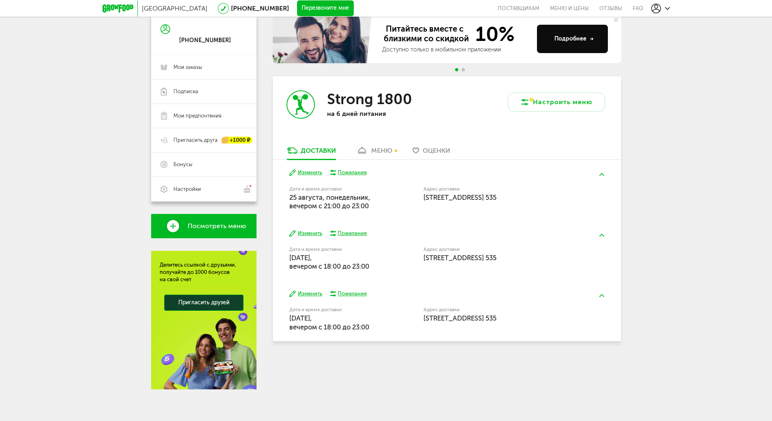
click at [372, 150] on div "меню" at bounding box center [381, 151] width 21 height 8
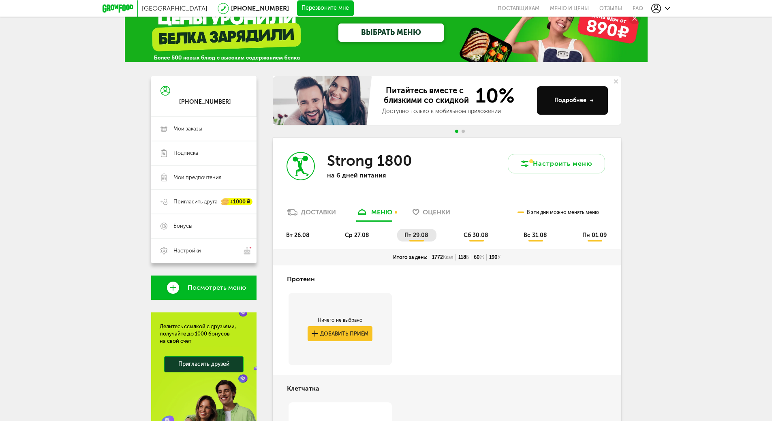
scroll to position [19, 0]
click at [206, 134] on link "Мои заказы" at bounding box center [203, 129] width 105 height 24
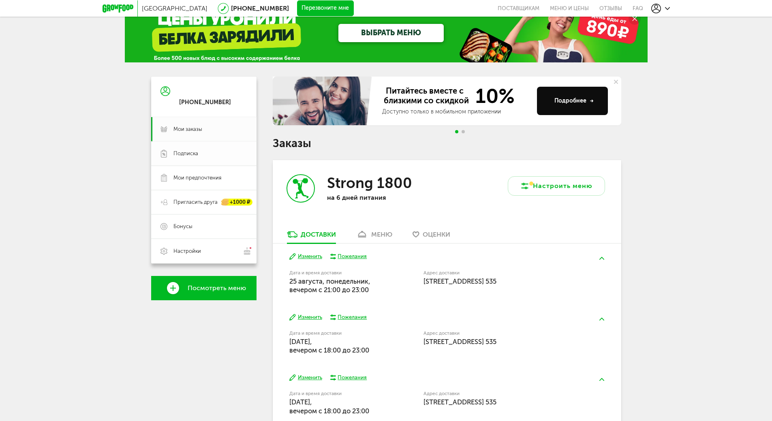
click at [197, 151] on span "Подписка" at bounding box center [185, 153] width 25 height 7
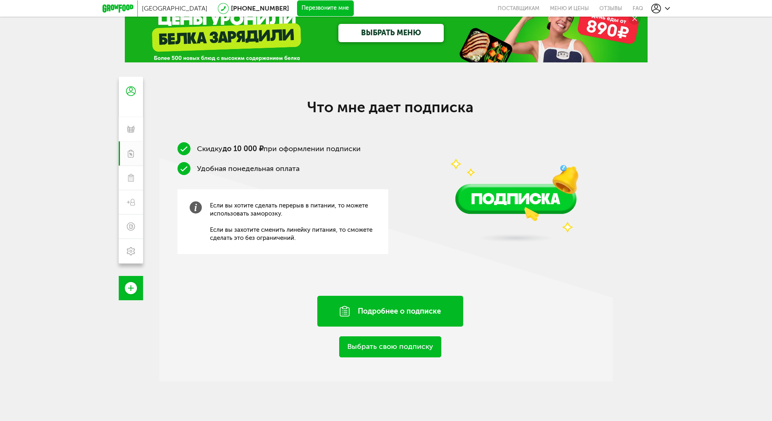
click at [437, 310] on div "Подробнее о подписке" at bounding box center [390, 311] width 146 height 31
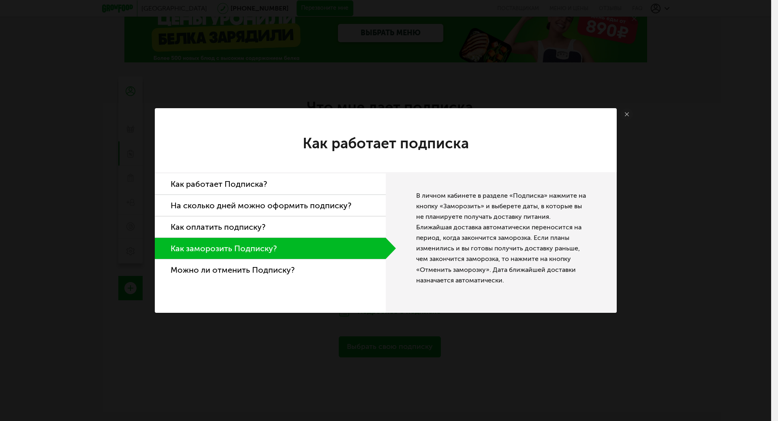
click at [315, 186] on li "Как работает Подписка?" at bounding box center [270, 183] width 231 height 21
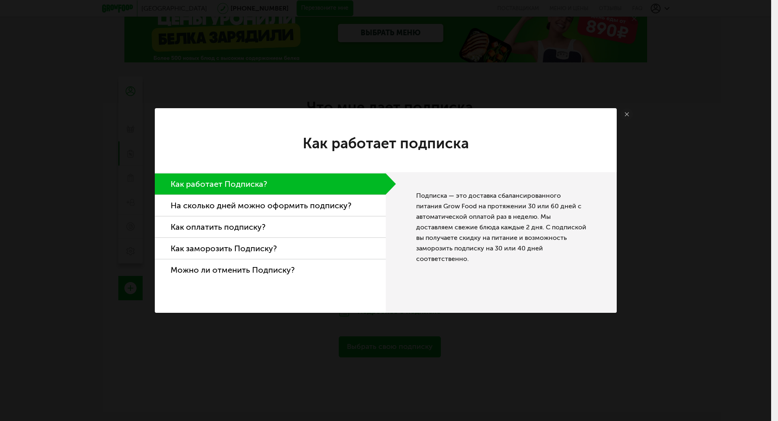
click at [318, 203] on li "На сколько дней можно оформить подписку?" at bounding box center [270, 205] width 231 height 21
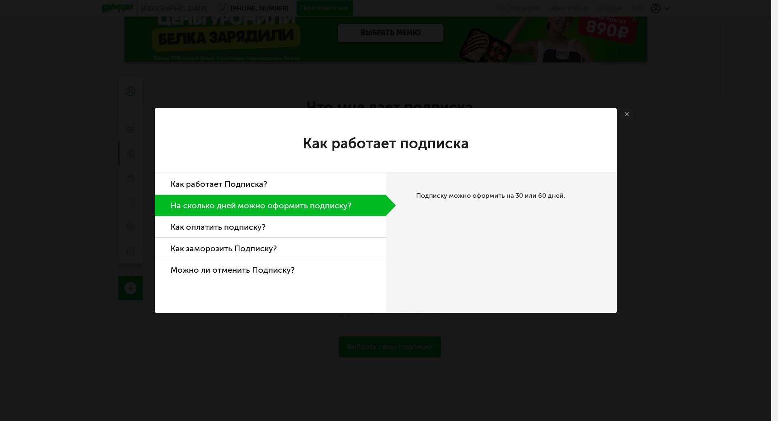
click at [326, 188] on li "Как работает Подписка?" at bounding box center [270, 183] width 231 height 21
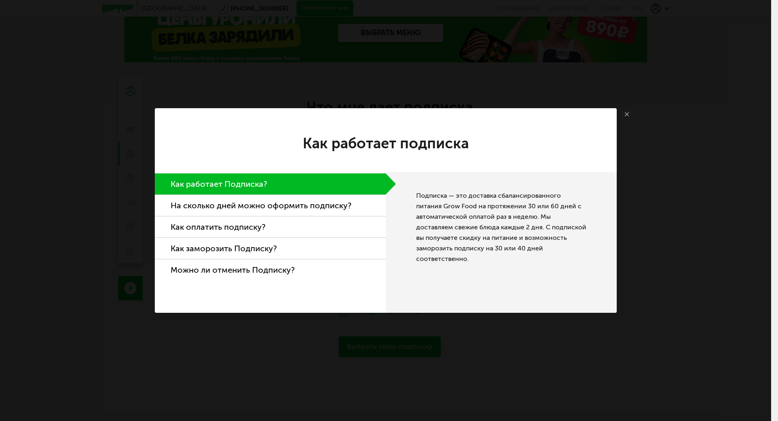
click at [319, 203] on li "На сколько дней можно оформить подписку?" at bounding box center [270, 205] width 231 height 21
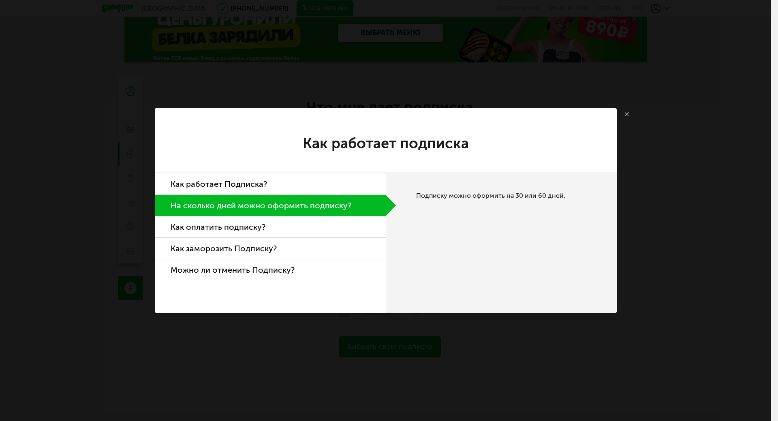
click at [299, 225] on li "Как оплатить подписку?" at bounding box center [270, 226] width 231 height 21
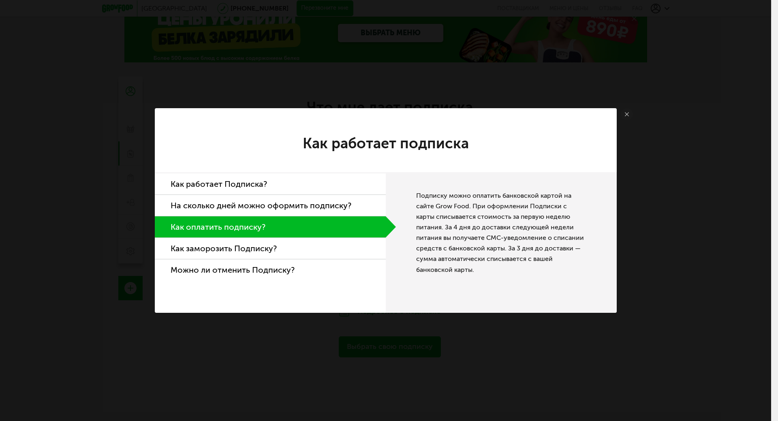
click at [309, 247] on li "Как заморозить Подписку?" at bounding box center [270, 248] width 231 height 21
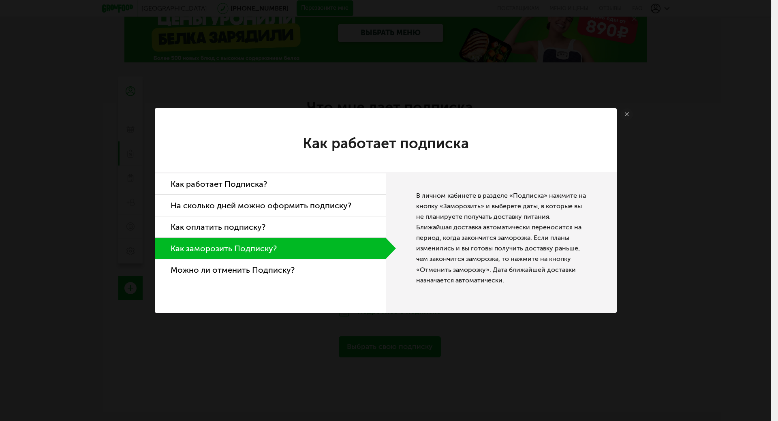
click at [301, 268] on li "Можно ли отменить Подписку?" at bounding box center [270, 269] width 231 height 21
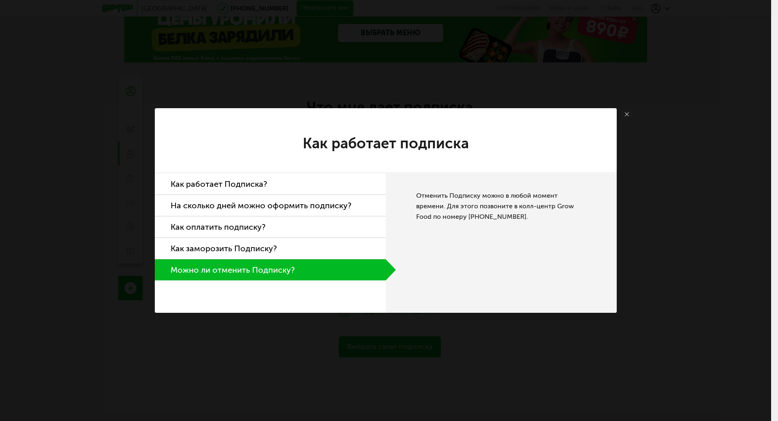
click at [627, 112] on link at bounding box center [627, 114] width 12 height 12
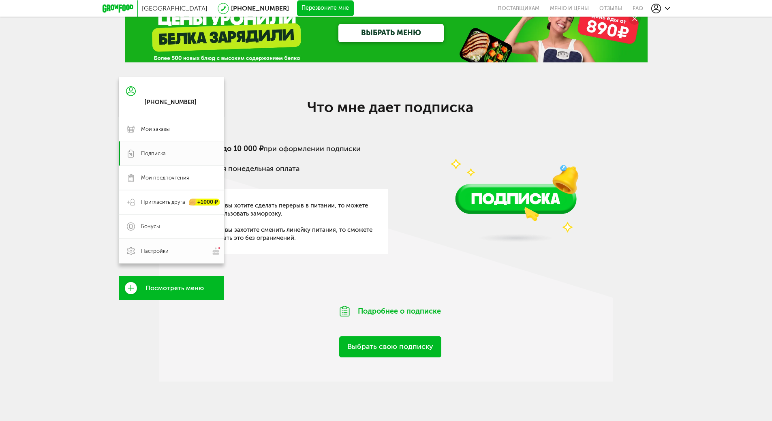
click at [139, 250] on link "Настройки" at bounding box center [171, 251] width 105 height 25
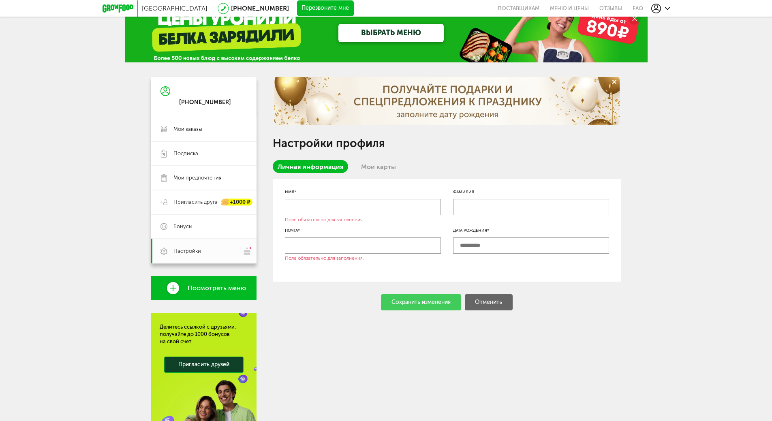
click at [376, 167] on link "Мои карты" at bounding box center [378, 166] width 45 height 13
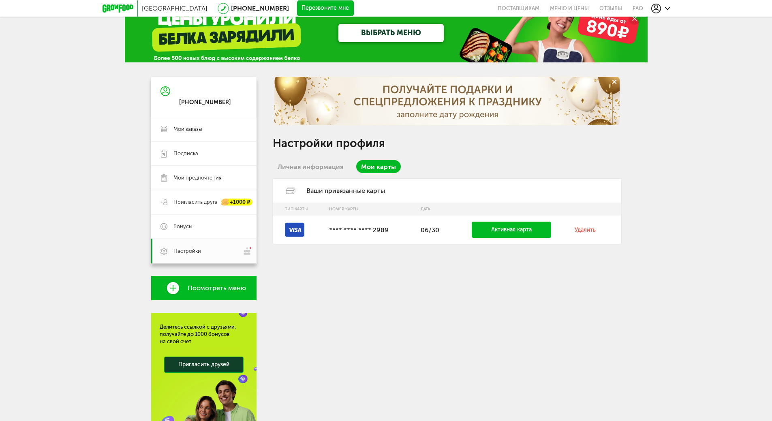
click at [584, 230] on link "Удалить" at bounding box center [585, 229] width 21 height 7
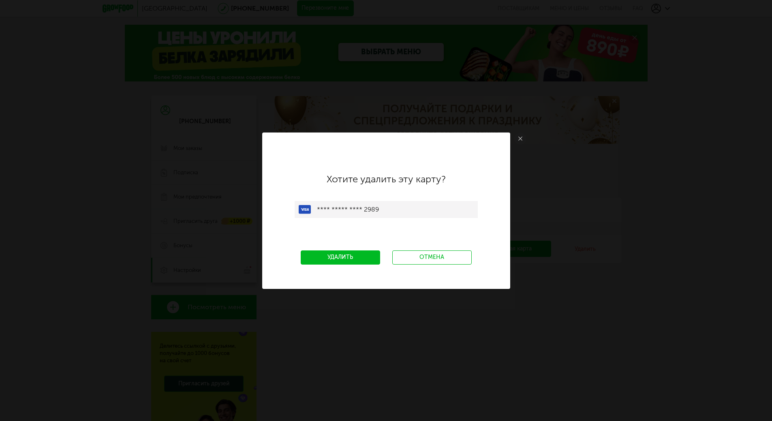
click at [357, 257] on link "Удалить" at bounding box center [340, 257] width 79 height 14
